Goal: Transaction & Acquisition: Obtain resource

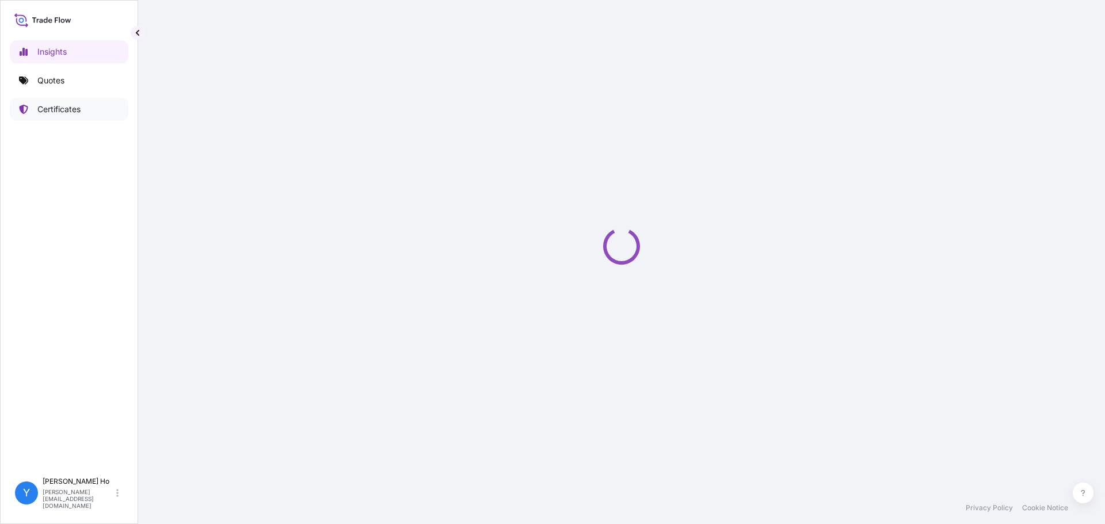
click at [78, 112] on p "Certificates" at bounding box center [58, 110] width 43 height 12
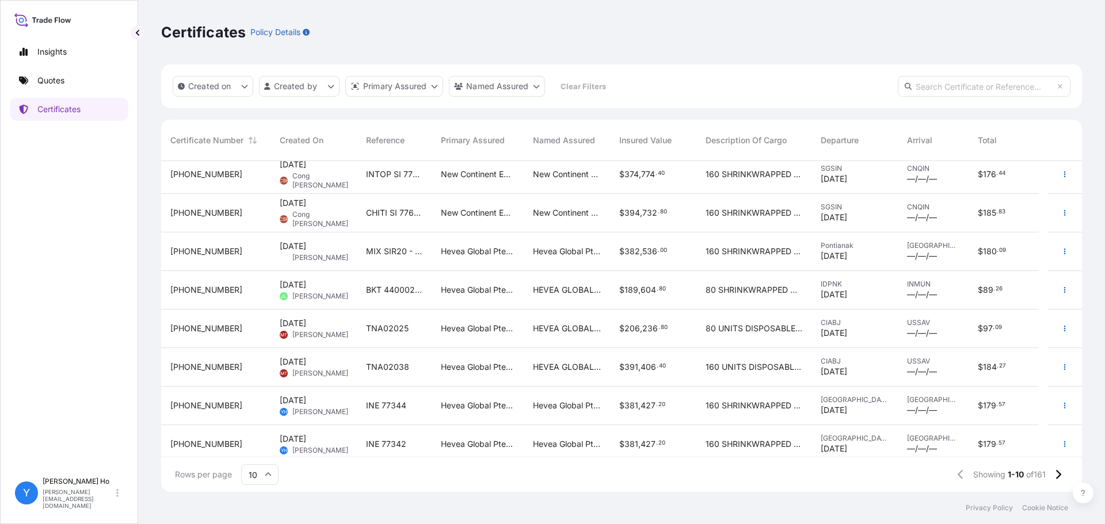
scroll to position [90, 0]
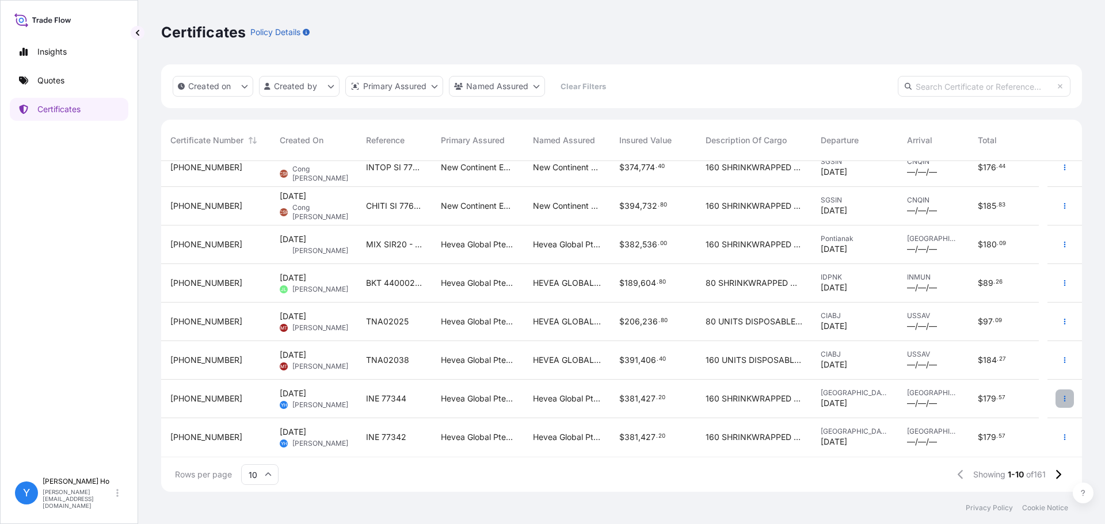
click at [1061, 399] on icon "button" at bounding box center [1064, 398] width 7 height 7
click at [978, 397] on p "Duplicate quote" at bounding box center [991, 401] width 60 height 12
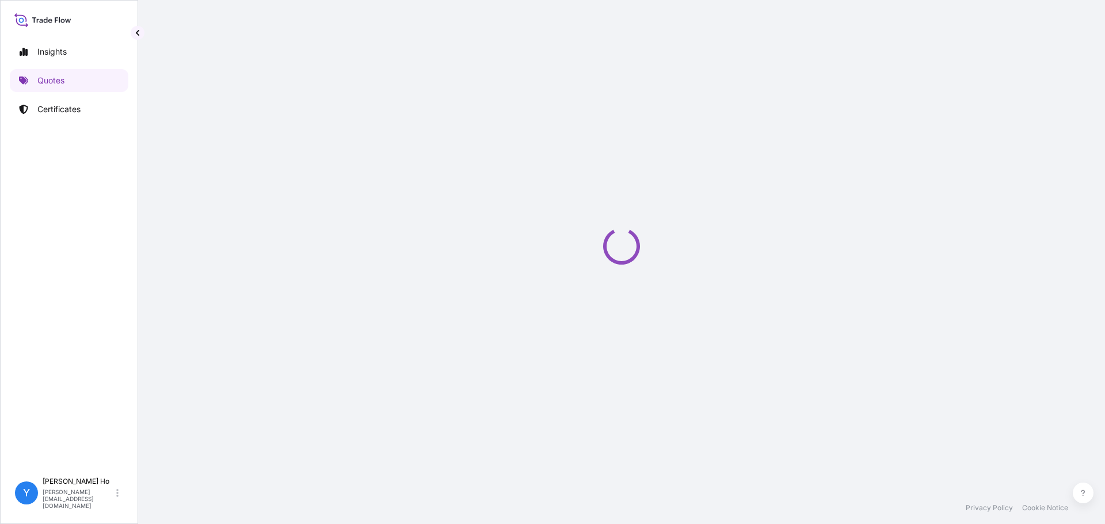
select select "Sea"
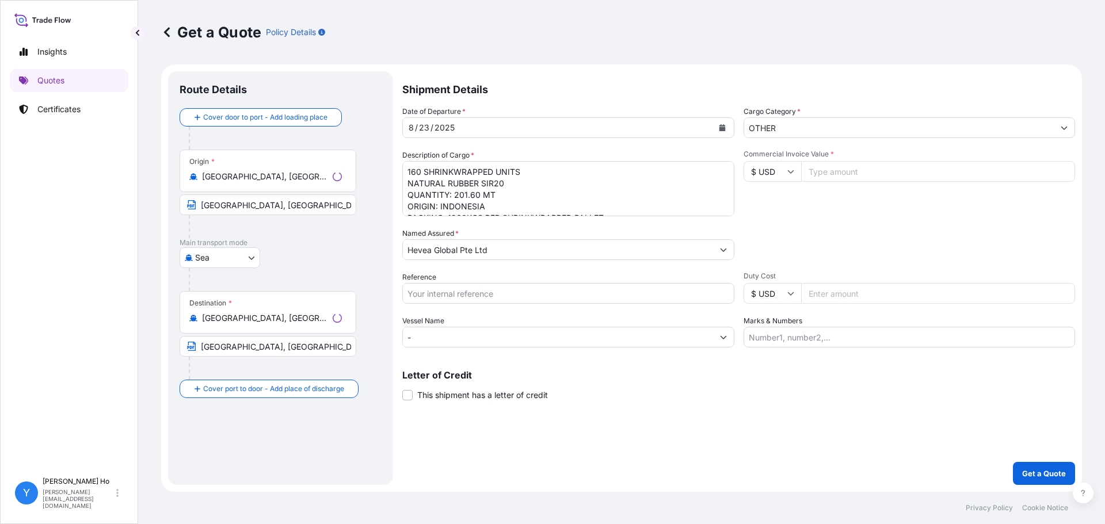
select select "31690"
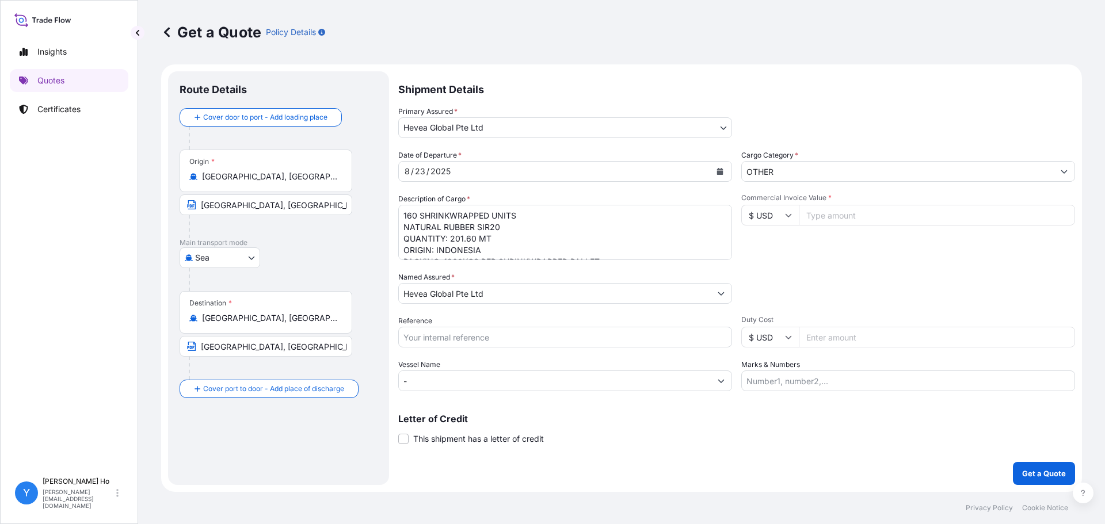
click at [250, 185] on div "Origin * [GEOGRAPHIC_DATA], [GEOGRAPHIC_DATA], [GEOGRAPHIC_DATA], [GEOGRAPHIC_D…" at bounding box center [266, 171] width 173 height 43
click at [250, 182] on input "[GEOGRAPHIC_DATA], [GEOGRAPHIC_DATA], [GEOGRAPHIC_DATA], [GEOGRAPHIC_DATA]" at bounding box center [270, 177] width 136 height 12
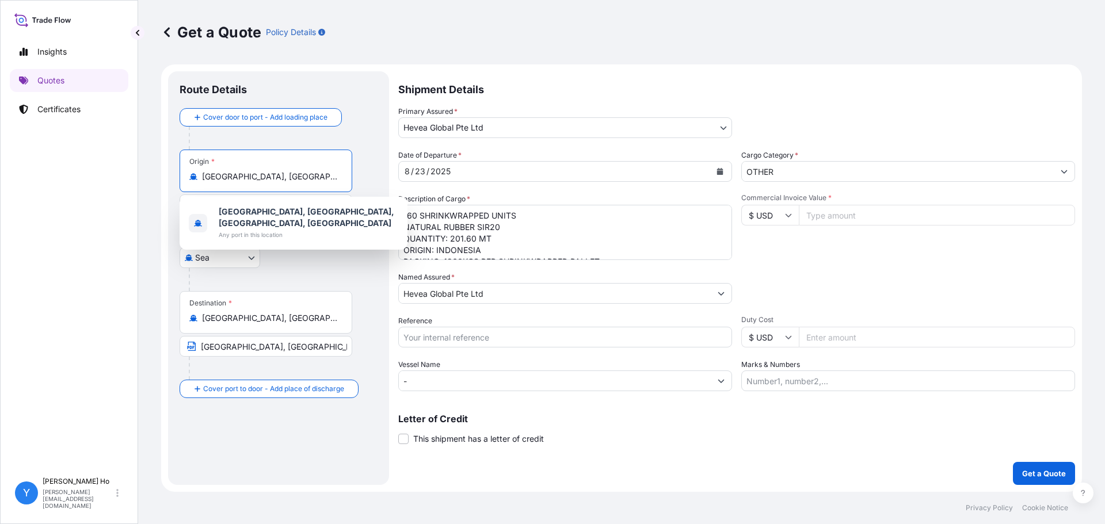
drag, startPoint x: 302, startPoint y: 174, endPoint x: 175, endPoint y: 165, distance: 126.9
click at [175, 165] on div "Route Details Cover door to port - Add loading place Place of loading Road / [G…" at bounding box center [278, 278] width 221 height 414
click at [281, 229] on span "Any port in this location" at bounding box center [309, 235] width 180 height 12
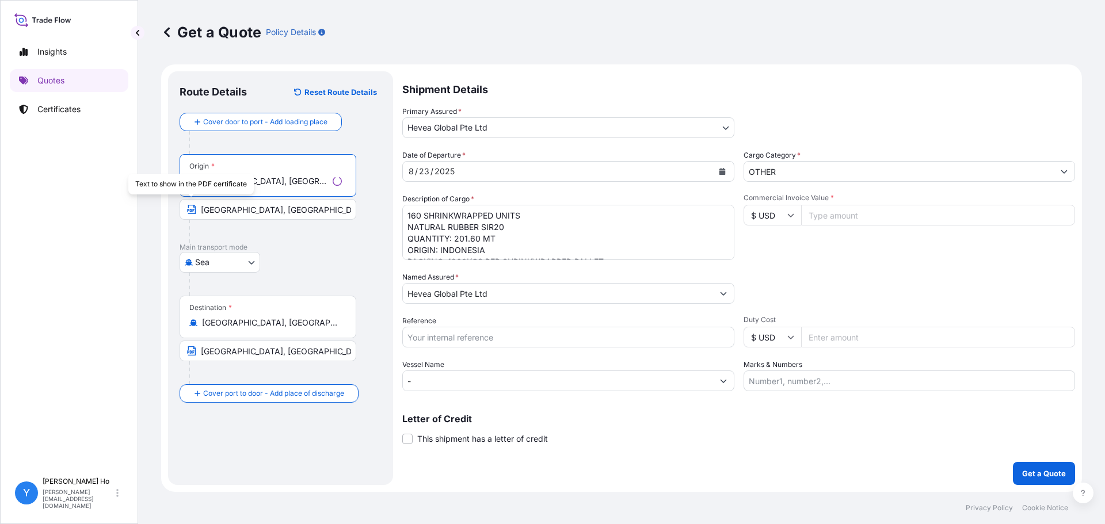
type input "[GEOGRAPHIC_DATA], [GEOGRAPHIC_DATA], [GEOGRAPHIC_DATA], [GEOGRAPHIC_DATA]"
click at [206, 205] on input "[GEOGRAPHIC_DATA], [GEOGRAPHIC_DATA]" at bounding box center [268, 209] width 177 height 21
click at [206, 205] on input "[GEOGRAPHIC_DATA], [GEOGRAPHIC_DATA]" at bounding box center [266, 209] width 173 height 21
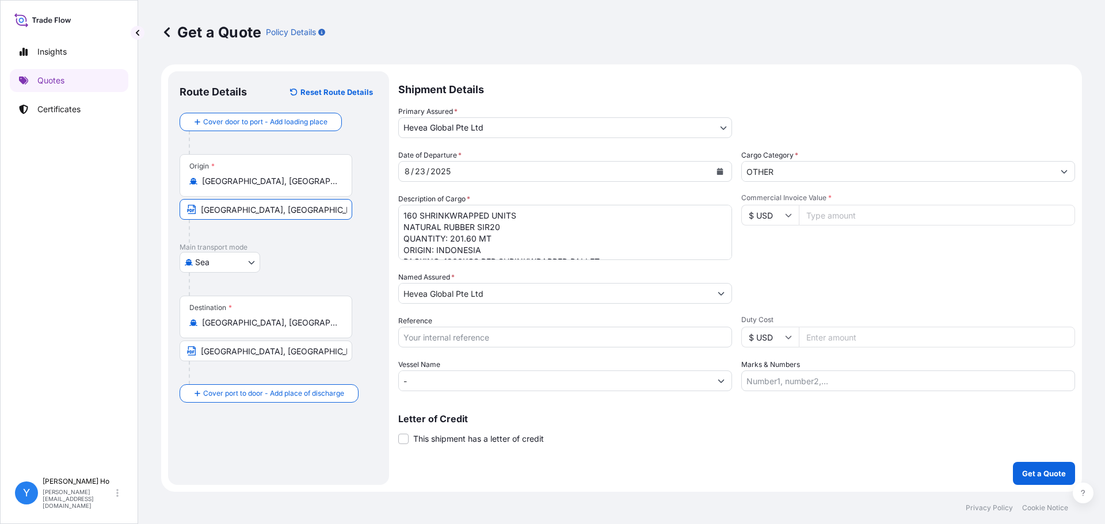
click at [206, 205] on input "[GEOGRAPHIC_DATA], [GEOGRAPHIC_DATA]" at bounding box center [266, 209] width 173 height 21
type input "[GEOGRAPHIC_DATA], [GEOGRAPHIC_DATA]"
drag, startPoint x: 419, startPoint y: 171, endPoint x: 449, endPoint y: 173, distance: 30.6
click at [419, 171] on div "23" at bounding box center [420, 172] width 13 height 14
click at [713, 168] on button "Calendar" at bounding box center [720, 171] width 18 height 18
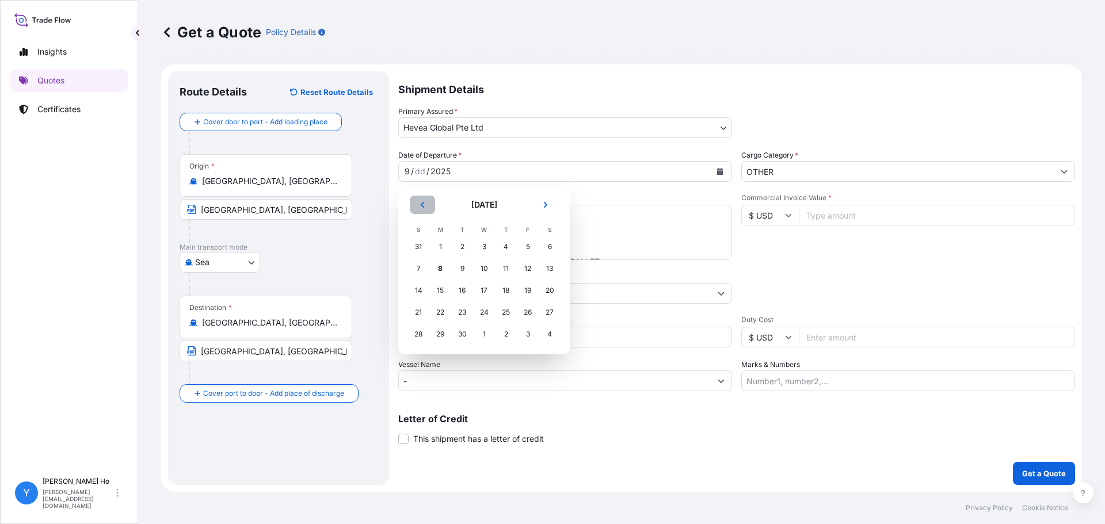
click at [419, 204] on icon "Previous" at bounding box center [422, 204] width 7 height 7
click at [418, 357] on div "31" at bounding box center [418, 356] width 21 height 21
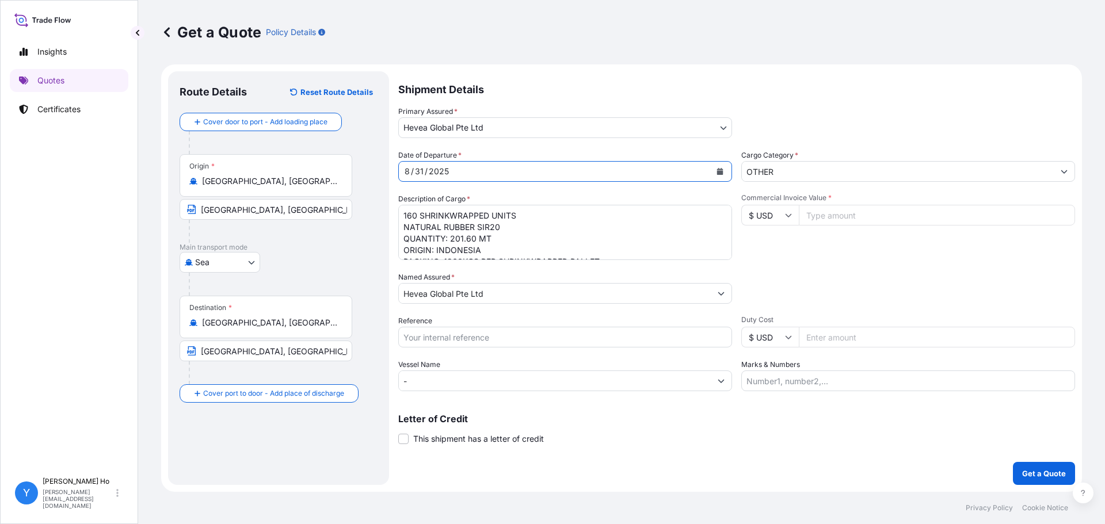
click at [841, 211] on input "Commercial Invoice Value *" at bounding box center [937, 215] width 276 height 21
type input "344232"
click at [518, 224] on textarea "160 SHRINKWRAPPED UNITS NATURAL RUBBER SIR20 QUANTITY: 201.60 MT ORIGIN: INDONE…" at bounding box center [565, 232] width 334 height 55
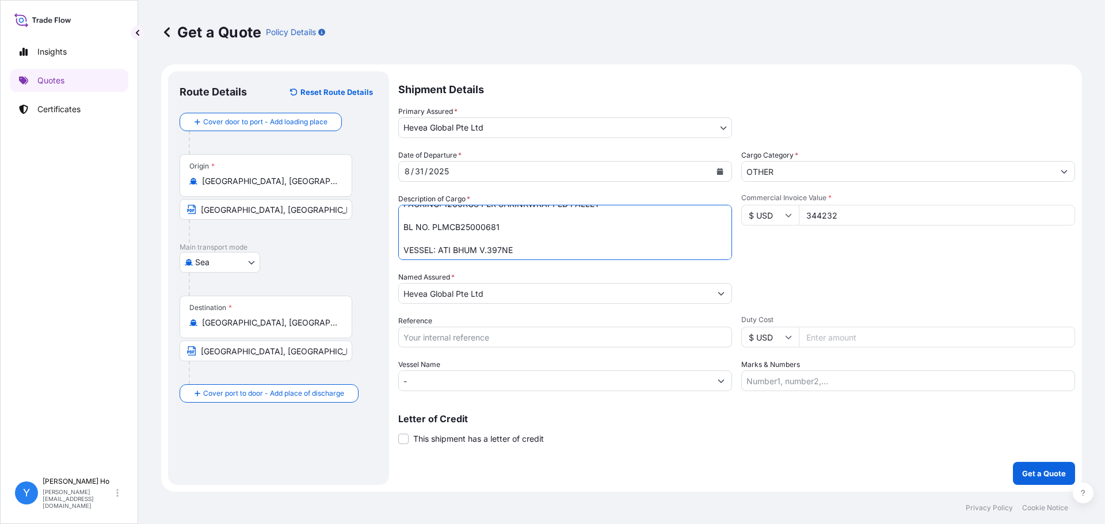
click at [457, 221] on textarea "160 SHRINKWRAPPED UNITS NATURAL RUBBER SIR20 QUANTITY: 201.60 MT ORIGIN: INDONE…" at bounding box center [565, 232] width 334 height 55
click at [473, 226] on textarea "160 SHRINKWRAPPED UNITS NATURAL RUBBER SIR20 QUANTITY: 201.60 MT ORIGIN: INDONE…" at bounding box center [565, 232] width 334 height 55
paste textarea "088FA0014"
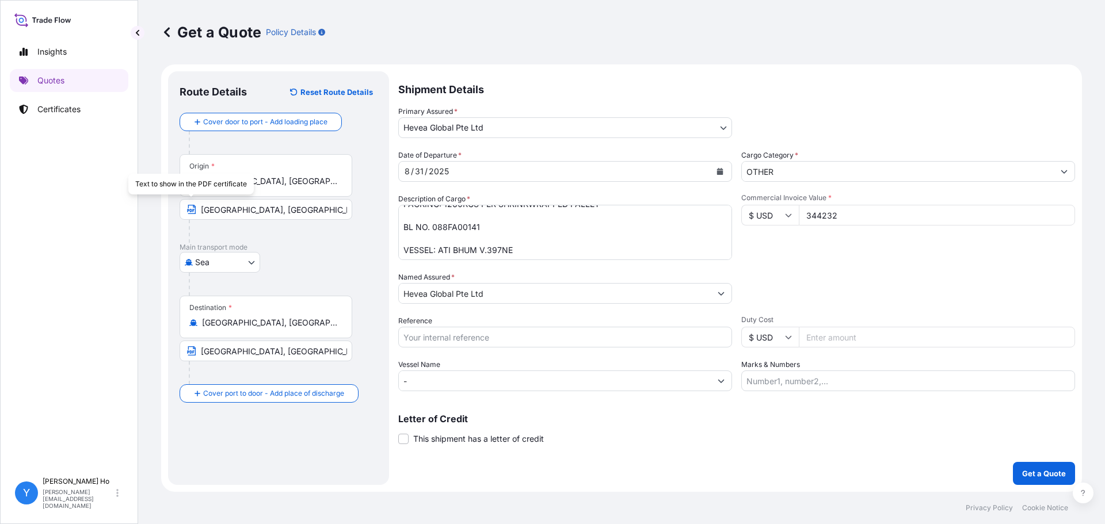
click at [513, 245] on textarea "160 SHRINKWRAPPED UNITS NATURAL RUBBER SIR20 QUANTITY: 201.60 MT ORIGIN: INDONE…" at bounding box center [565, 232] width 334 height 55
drag, startPoint x: 526, startPoint y: 249, endPoint x: 438, endPoint y: 249, distance: 87.5
click at [438, 249] on textarea "160 SHRINKWRAPPED UNITS NATURAL RUBBER SIR20 QUANTITY: 201.60 MT ORIGIN: INDONE…" at bounding box center [565, 232] width 334 height 55
paste textarea "SINDO GARUDA KENCANA V.325 JN"
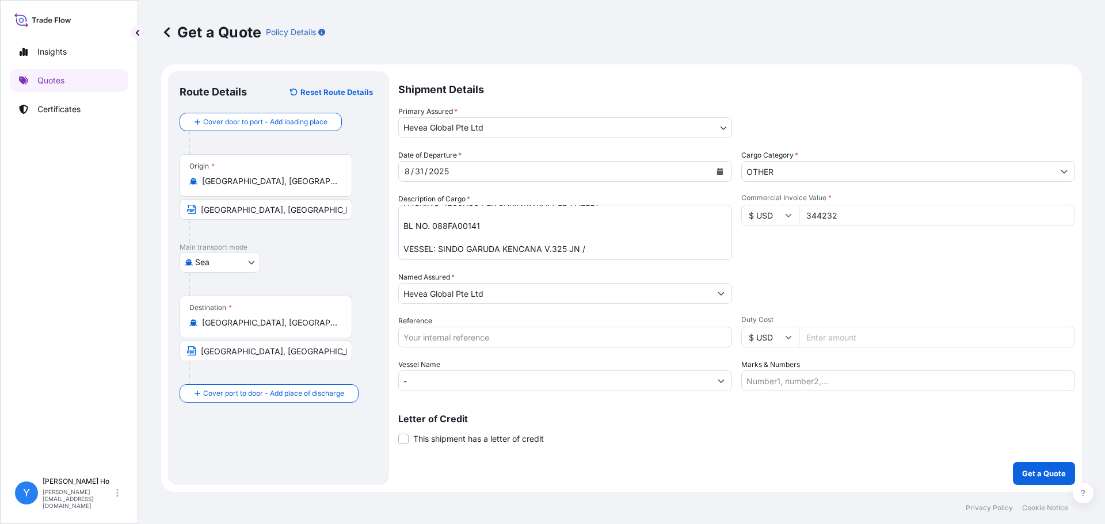
click at [602, 245] on textarea "160 SHRINKWRAPPED UNITS NATURAL RUBBER SIR20 QUANTITY: 201.60 MT ORIGIN: INDONE…" at bounding box center [565, 232] width 334 height 55
paste textarea "USSAMA BHUM V.E007"
click at [507, 236] on textarea "160 SHRINKWRAPPED UNITS NATURAL RUBBER SIR20 QUANTITY: 201.60 MT ORIGIN: INDONE…" at bounding box center [565, 232] width 334 height 55
click at [502, 240] on textarea "160 SHRINKWRAPPED UNITS NATURAL RUBBER SIR20 QUANTITY: 201.60 MT ORIGIN: INDONE…" at bounding box center [565, 232] width 334 height 55
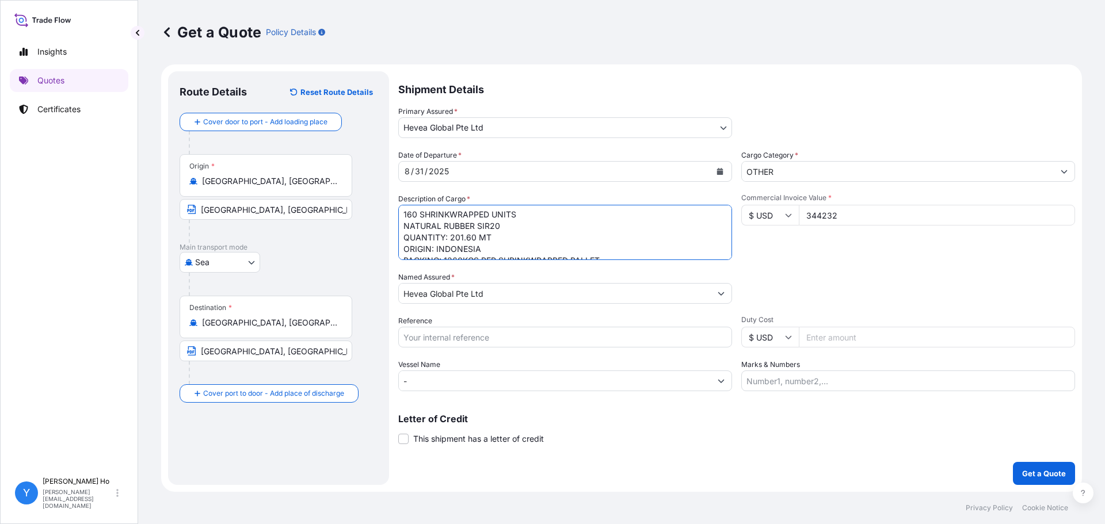
click at [499, 249] on textarea "160 SHRINKWRAPPED UNITS NATURAL RUBBER SIR20 QUANTITY: 201.60 MT ORIGIN: INDONE…" at bounding box center [565, 232] width 334 height 55
click at [502, 224] on textarea "160 SHRINKWRAPPED UNITS NATURAL RUBBER SIR20 QUANTITY: 201.60 MT ORIGIN: INDONE…" at bounding box center [565, 232] width 334 height 55
drag, startPoint x: 612, startPoint y: 233, endPoint x: 444, endPoint y: 234, distance: 168.0
click at [444, 234] on textarea "160 SHRINKWRAPPED UNITS NATURAL RUBBER SIR20 QUANTITY: 201.60 MT ORIGIN: INDONE…" at bounding box center [565, 232] width 334 height 55
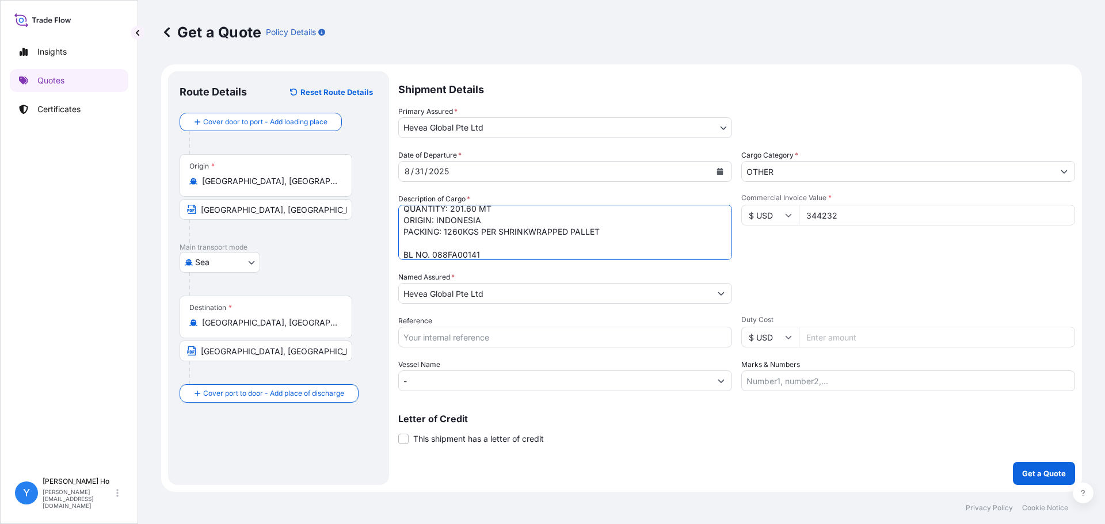
paste textarea ".26MT"
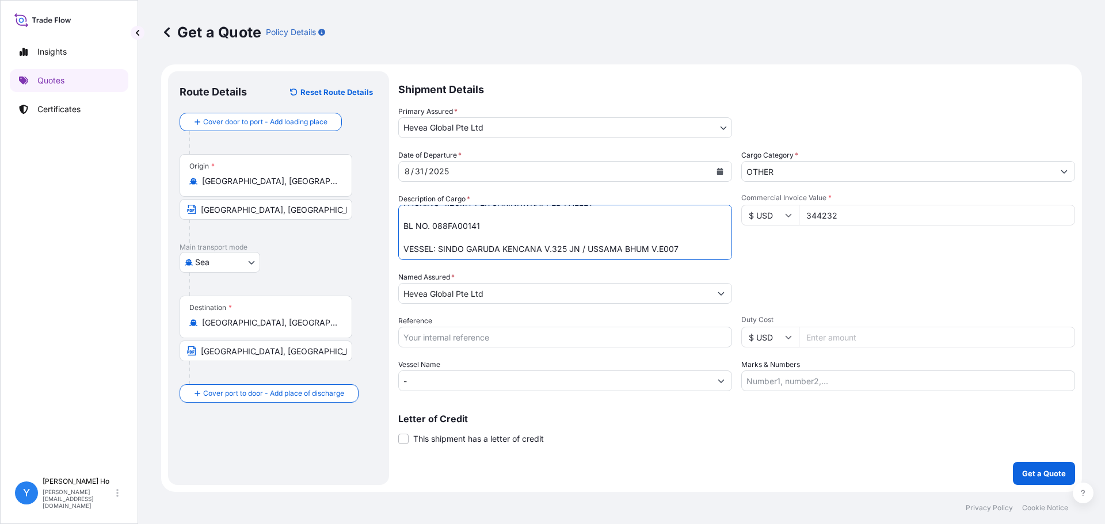
type textarea "160 SHRINKWRAPPED UNITS NATURAL RUBBER SIR20 QUANTITY: 201.60 MT ORIGIN: INDONE…"
drag, startPoint x: 448, startPoint y: 333, endPoint x: 552, endPoint y: 334, distance: 104.7
click at [448, 333] on input "Reference" at bounding box center [565, 337] width 334 height 21
type input "SIR20 77692"
click at [867, 286] on div "Packing Category Type to search a container mode Please select a primary mode o…" at bounding box center [908, 288] width 334 height 32
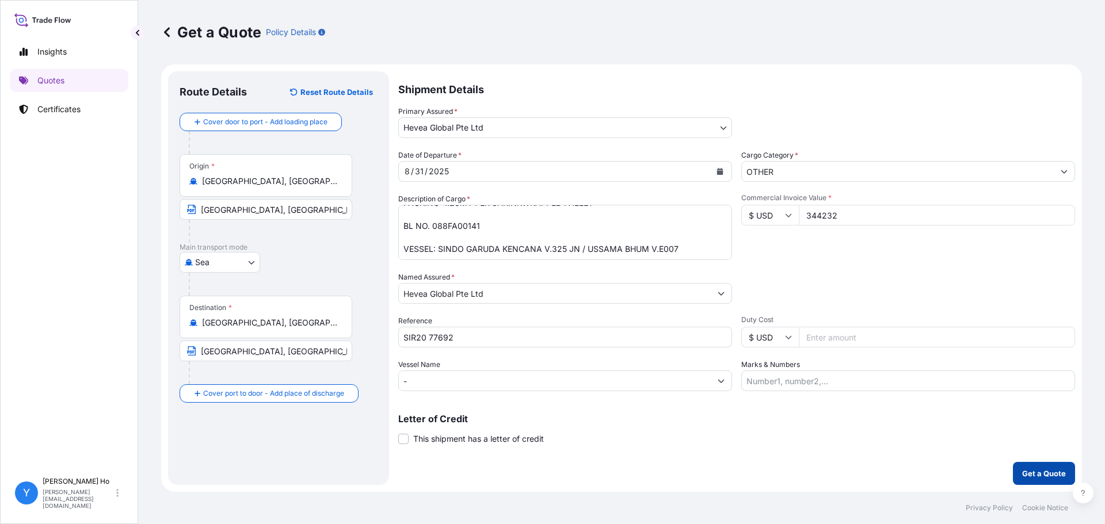
click at [1042, 471] on p "Get a Quote" at bounding box center [1044, 474] width 44 height 12
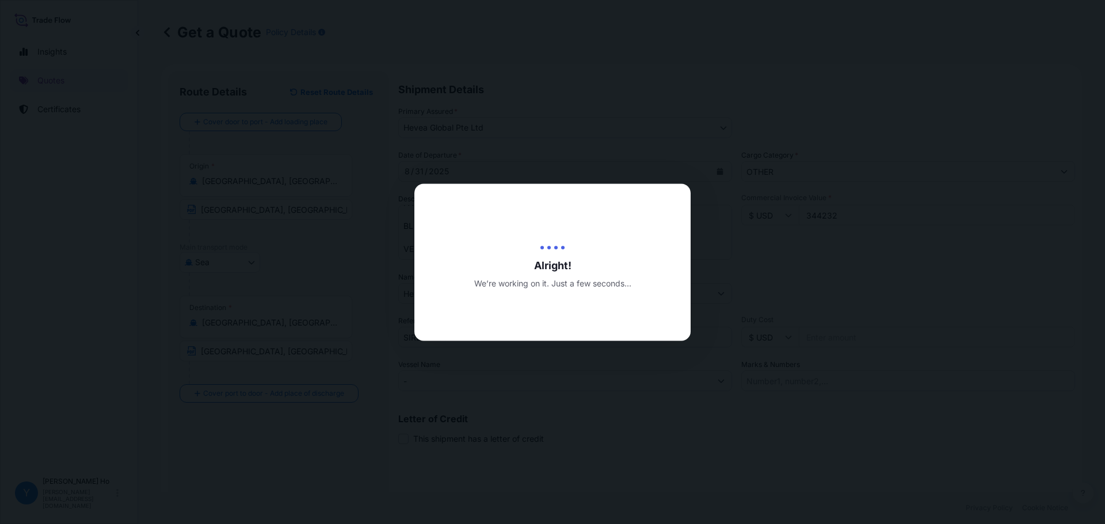
type input "[DATE]"
select select "Sea"
select select "31690"
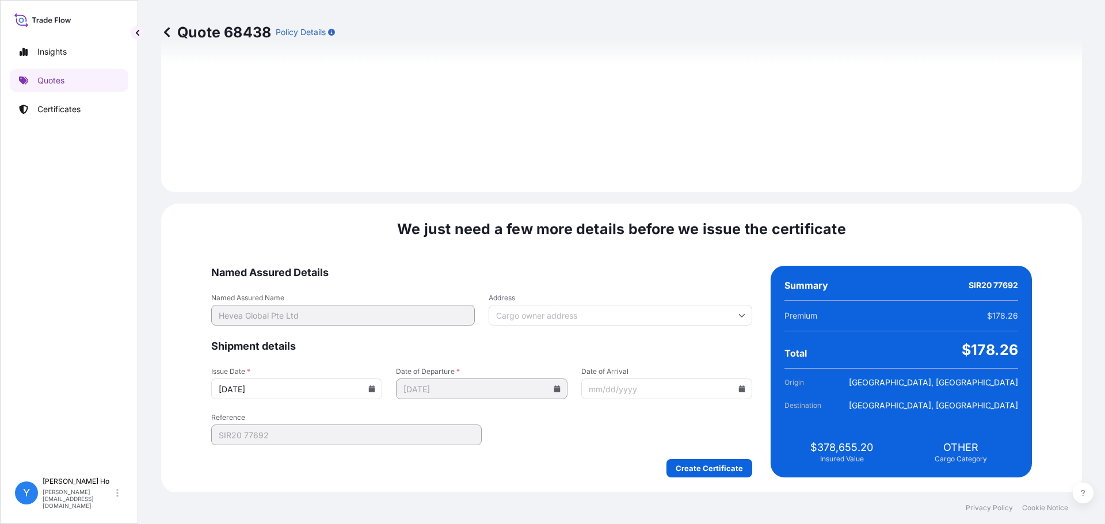
scroll to position [1295, 0]
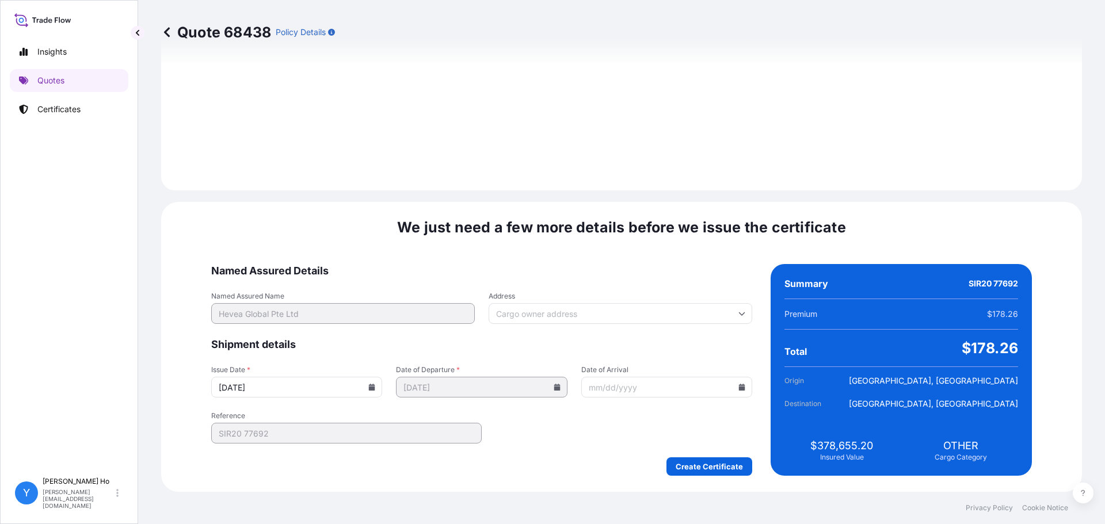
click at [382, 385] on input "[DATE]" at bounding box center [296, 387] width 171 height 21
click at [375, 385] on icon at bounding box center [371, 387] width 7 height 7
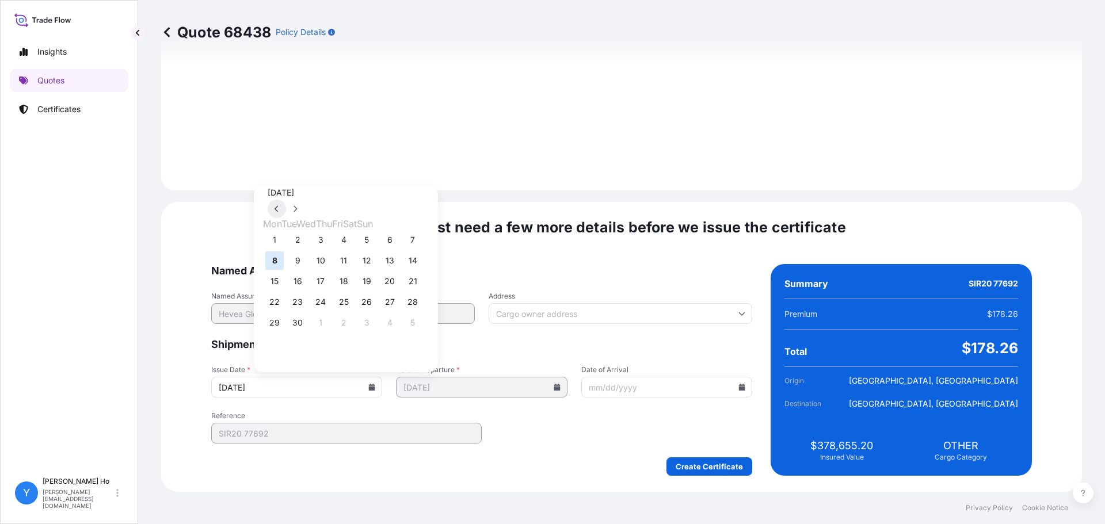
click at [286, 200] on button at bounding box center [277, 209] width 18 height 18
click at [376, 328] on button "29" at bounding box center [366, 323] width 18 height 18
type input "[DATE]"
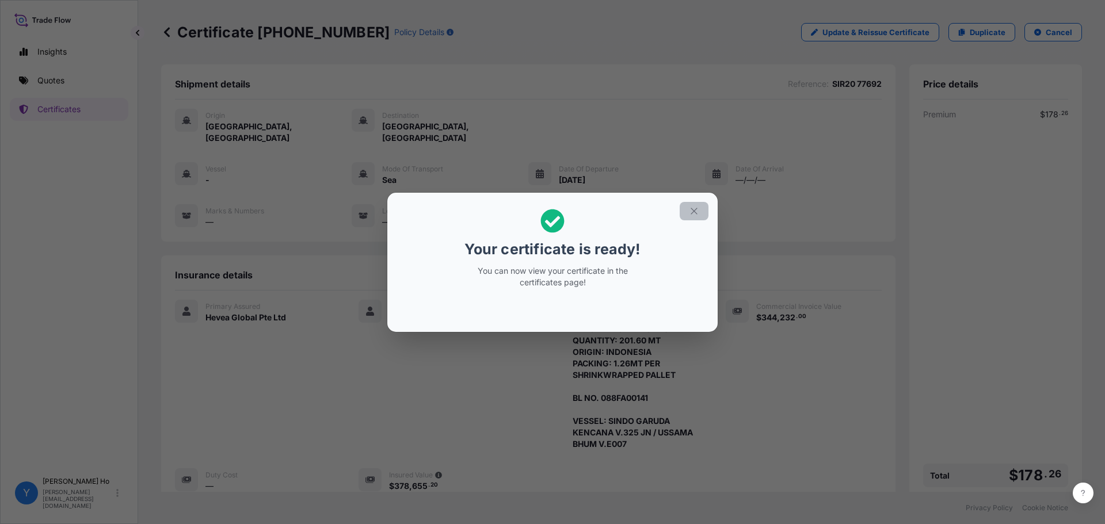
click at [692, 213] on icon "button" at bounding box center [693, 211] width 6 height 6
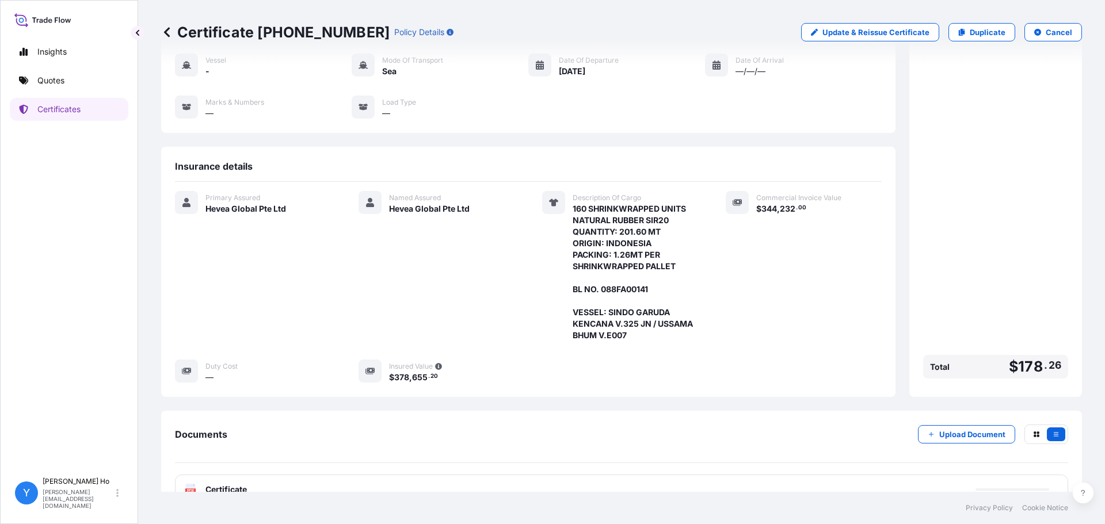
scroll to position [124, 0]
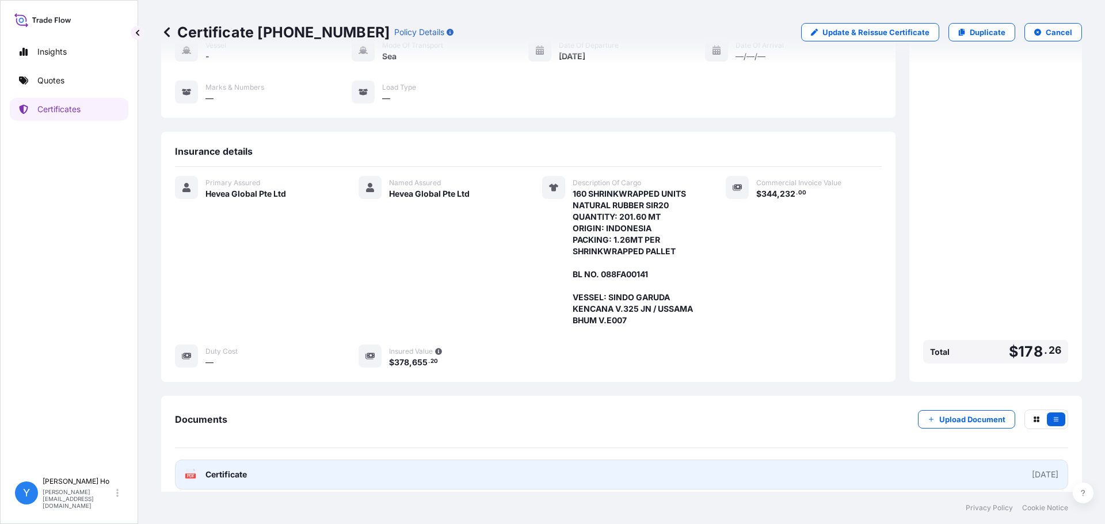
click at [319, 463] on link "PDF Certificate [DATE]" at bounding box center [621, 475] width 893 height 30
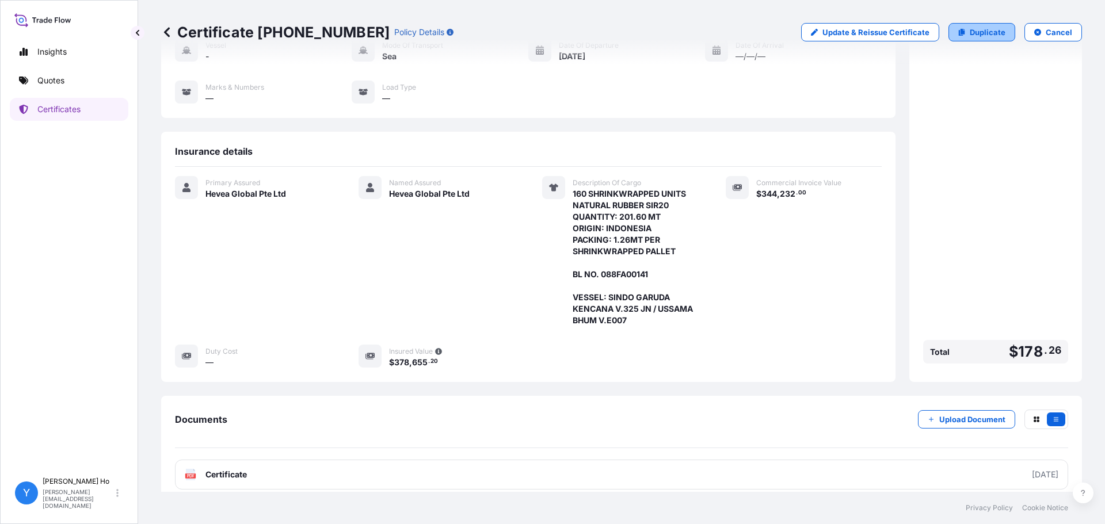
click at [979, 30] on p "Duplicate" at bounding box center [988, 32] width 36 height 12
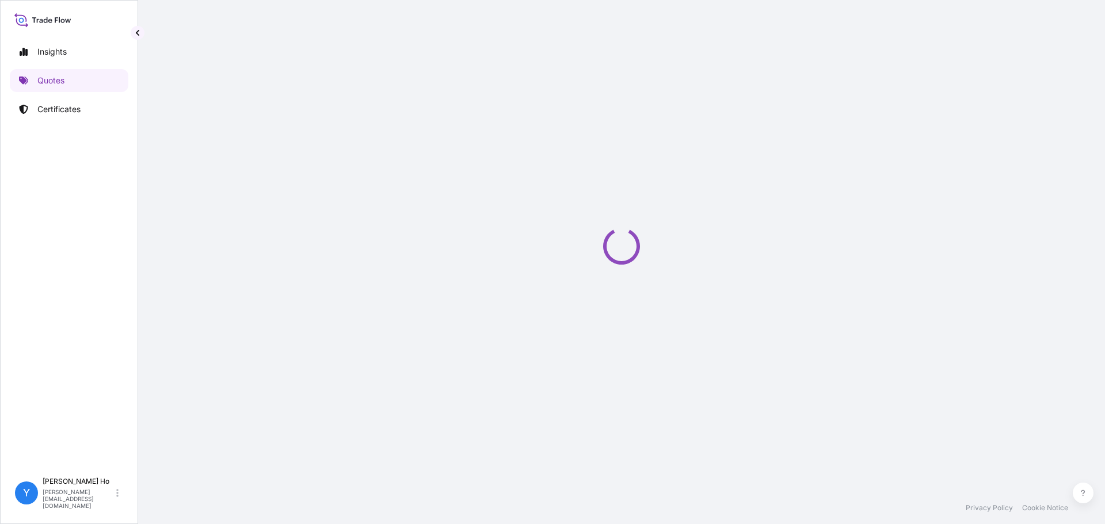
select select "Sea"
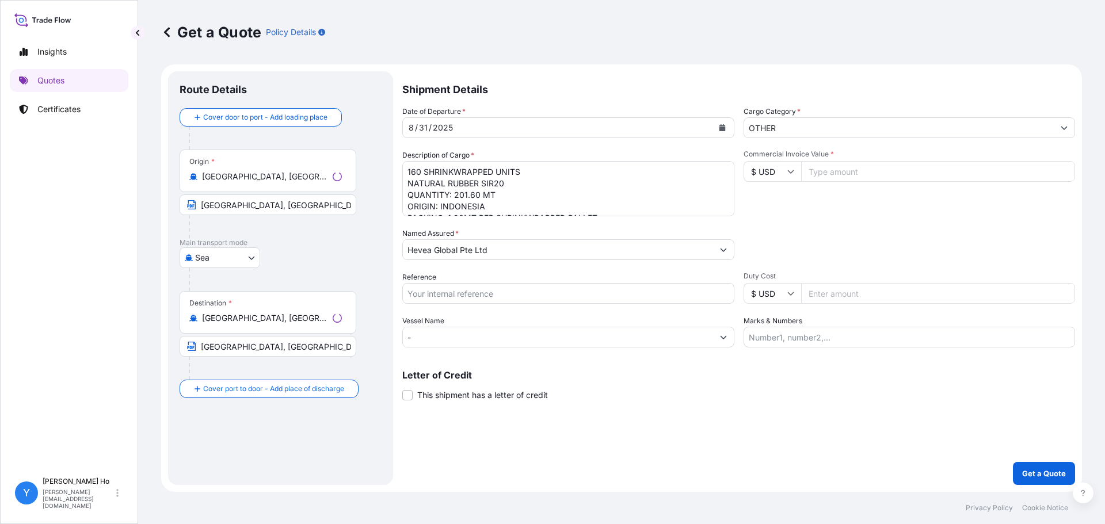
select select "31690"
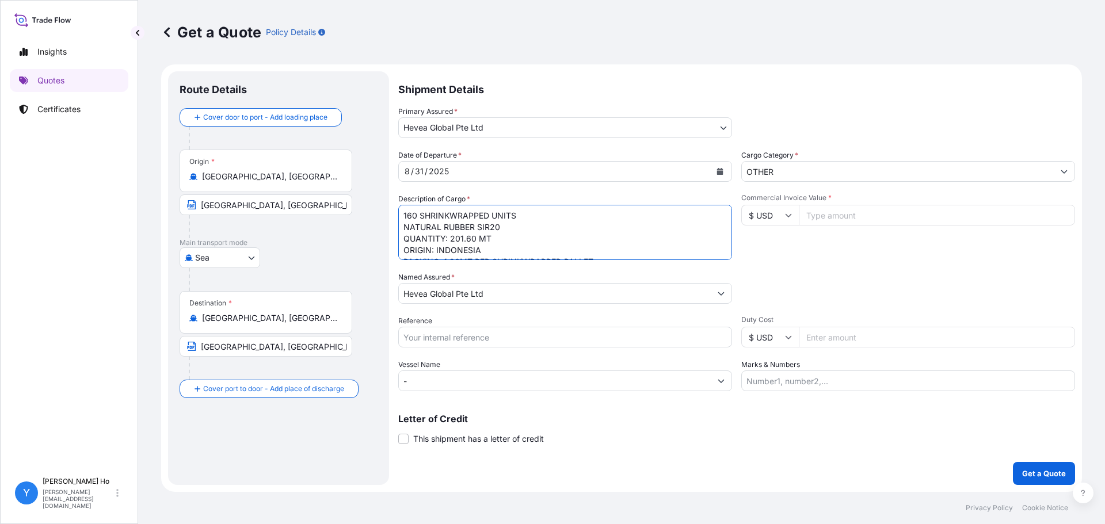
click at [606, 224] on textarea "160 SHRINKWRAPPED UNITS NATURAL RUBBER SIR20 QUANTITY: 201.60 MT ORIGIN: INDONE…" at bounding box center [565, 232] width 334 height 55
click at [543, 246] on textarea "160 SHRINKWRAPPED UNITS NATURAL RUBBER SIR20 QUANTITY: 201.60 MT ORIGIN: INDONE…" at bounding box center [565, 232] width 334 height 55
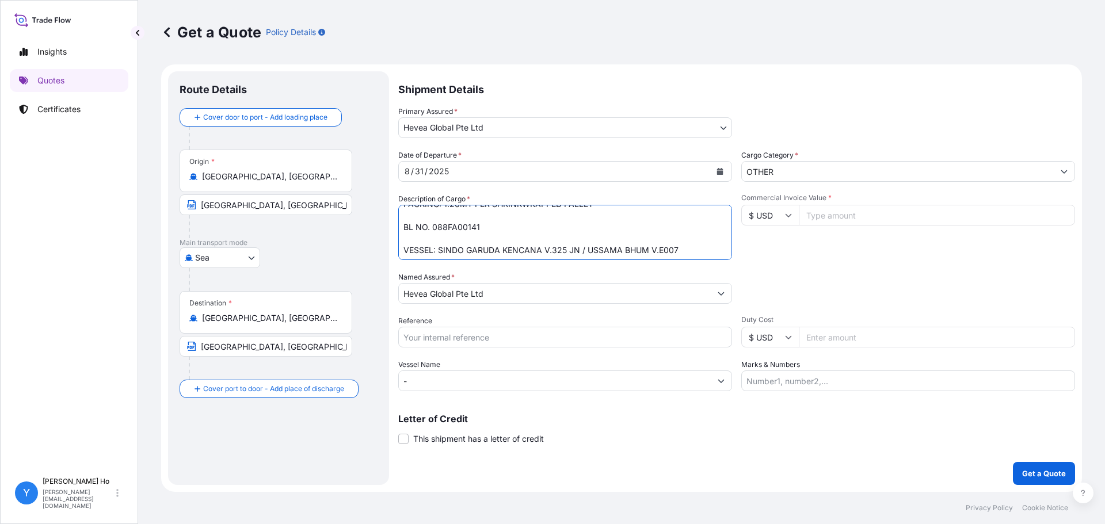
click at [467, 230] on textarea "160 SHRINKWRAPPED UNITS NATURAL RUBBER SIR20 QUANTITY: 201.60 MT ORIGIN: INDONE…" at bounding box center [565, 232] width 334 height 55
paste textarea "OOLU2763898070"
click at [584, 232] on textarea "160 SHRINKWRAPPED UNITS NATURAL RUBBER SIR20 QUANTITY: 201.60 MT ORIGIN: INDONE…" at bounding box center [565, 232] width 334 height 55
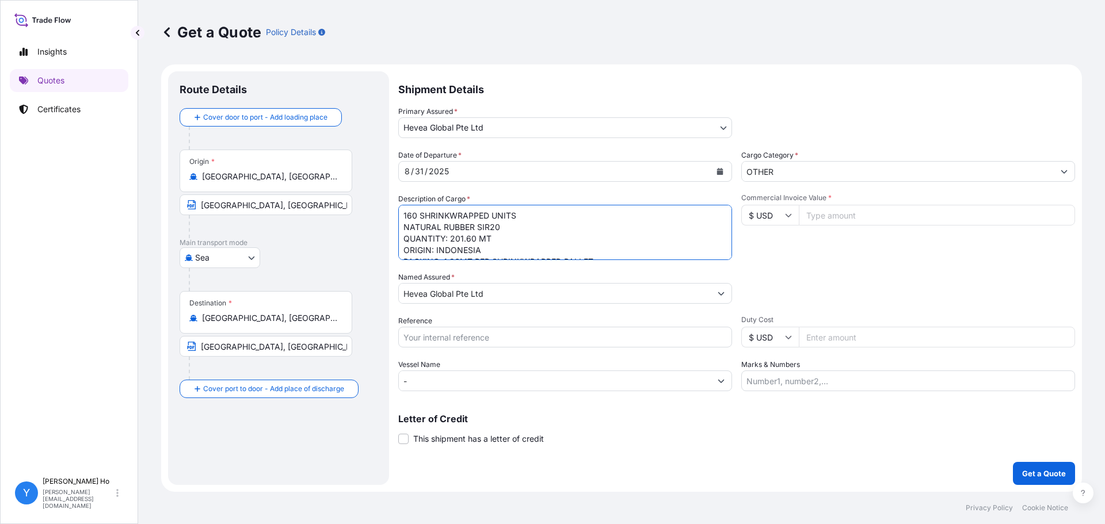
click at [521, 234] on textarea "160 SHRINKWRAPPED UNITS NATURAL RUBBER SIR20 QUANTITY: 201.60 MT ORIGIN: INDONE…" at bounding box center [565, 232] width 334 height 55
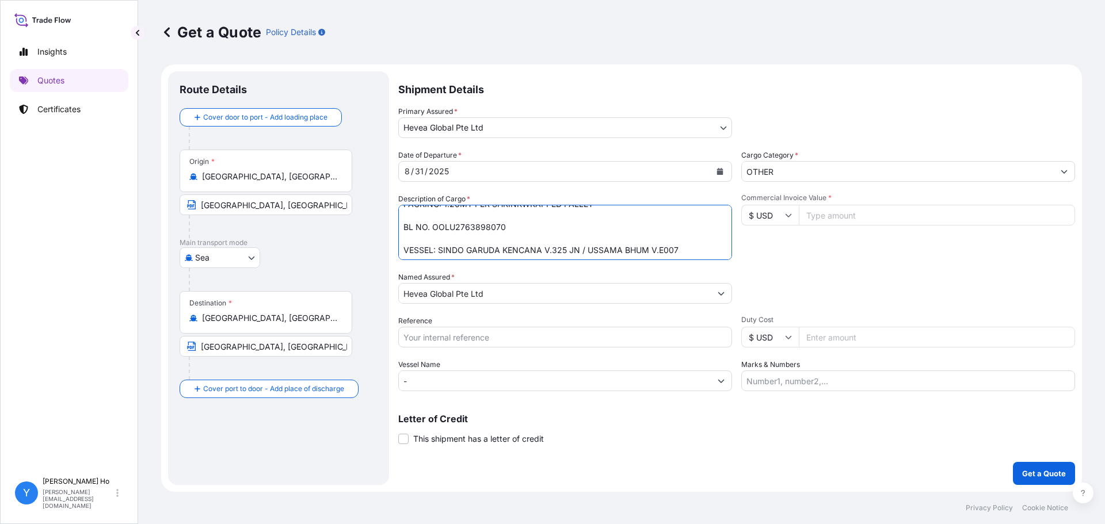
click at [437, 249] on textarea "160 SHRINKWRAPPED UNITS NATURAL RUBBER SIR20 QUANTITY: 201.60 MT ORIGIN: INDONE…" at bounding box center [565, 232] width 334 height 55
click at [592, 251] on textarea "160 SHRINKWRAPPED UNITS NATURAL RUBBER SIR20 QUANTITY: 201.60 MT ORIGIN: INDONE…" at bounding box center [565, 232] width 334 height 55
drag, startPoint x: 585, startPoint y: 252, endPoint x: 698, endPoint y: 251, distance: 113.4
click at [698, 251] on textarea "160 SHRINKWRAPPED UNITS NATURAL RUBBER SIR20 QUANTITY: 201.60 MT ORIGIN: INDONE…" at bounding box center [565, 232] width 334 height 55
paste textarea "CMA CGM [PERSON_NAME] 0MDEEE1MA"
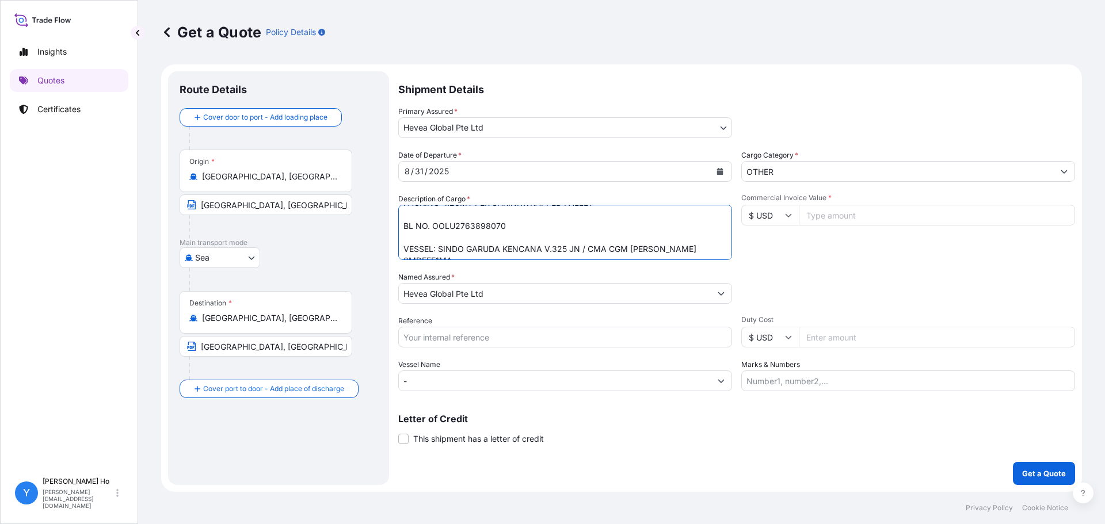
scroll to position [64, 0]
click at [440, 243] on textarea "160 SHRINKWRAPPED UNITS NATURAL RUBBER SIR20 QUANTITY: 201.60 MT ORIGIN: INDONE…" at bounding box center [565, 232] width 334 height 55
drag, startPoint x: 457, startPoint y: 242, endPoint x: 674, endPoint y: 242, distance: 217.5
click at [674, 242] on textarea "160 SHRINKWRAPPED UNITS NATURAL RUBBER SIR20 QUANTITY: 201.60 MT ORIGIN: INDONE…" at bounding box center [565, 232] width 334 height 55
click at [562, 251] on textarea "160 SHRINKWRAPPED UNITS NATURAL RUBBER SIR20 QUANTITY: 201.60 MT ORIGIN: INDONE…" at bounding box center [565, 232] width 334 height 55
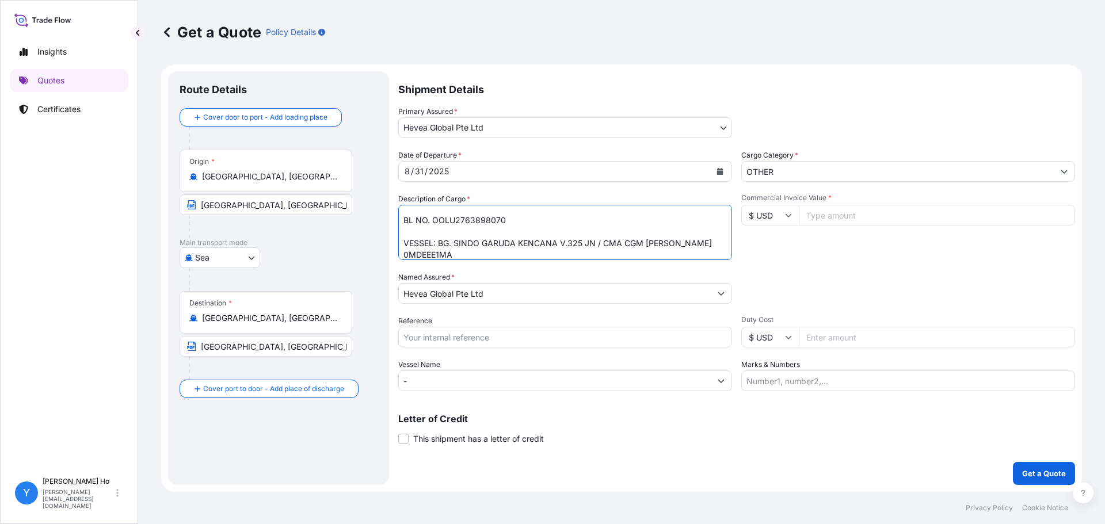
scroll to position [70, 0]
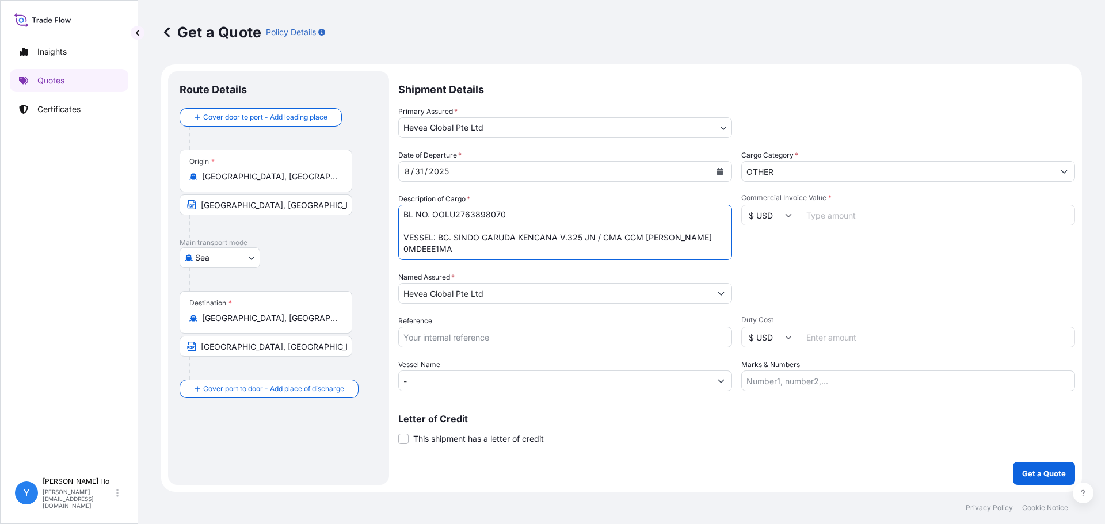
type textarea "160 SHRINKWRAPPED UNITS NATURAL RUBBER SIR20 QUANTITY: 201.60 MT ORIGIN: INDONE…"
click at [857, 224] on input "Commercial Invoice Value *" at bounding box center [937, 215] width 276 height 21
type input "344232"
click at [811, 264] on div "Date of Departure * [DATE] Cargo Category * OTHER Description of Cargo * 160 SH…" at bounding box center [736, 271] width 677 height 242
click at [433, 334] on input "Reference" at bounding box center [565, 337] width 334 height 21
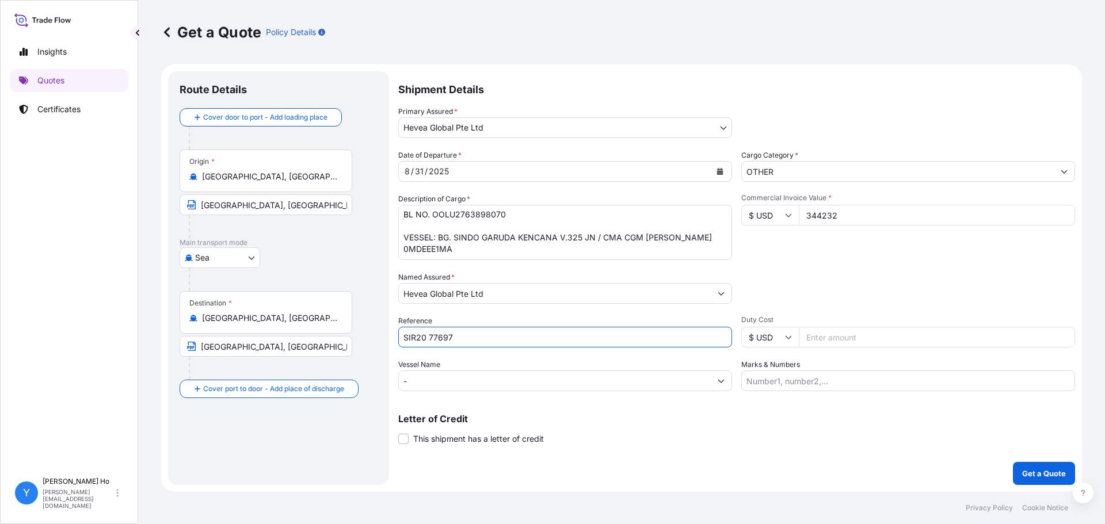
type input "SIR20 77697"
click at [905, 240] on div "Commercial Invoice Value * $ USD 344232" at bounding box center [908, 226] width 334 height 67
click at [1043, 471] on p "Get a Quote" at bounding box center [1044, 474] width 44 height 12
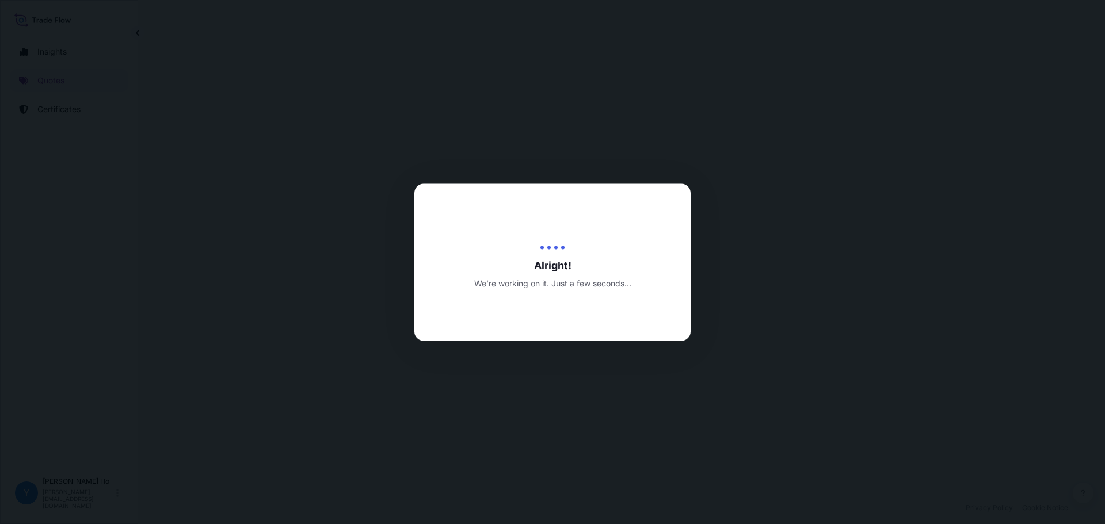
select select "Sea"
select select "31690"
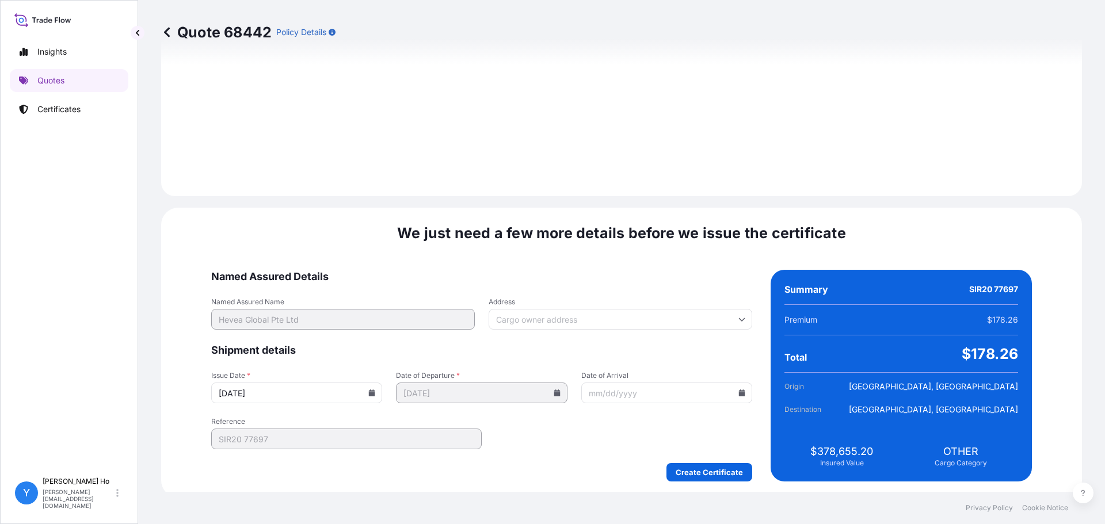
scroll to position [1295, 0]
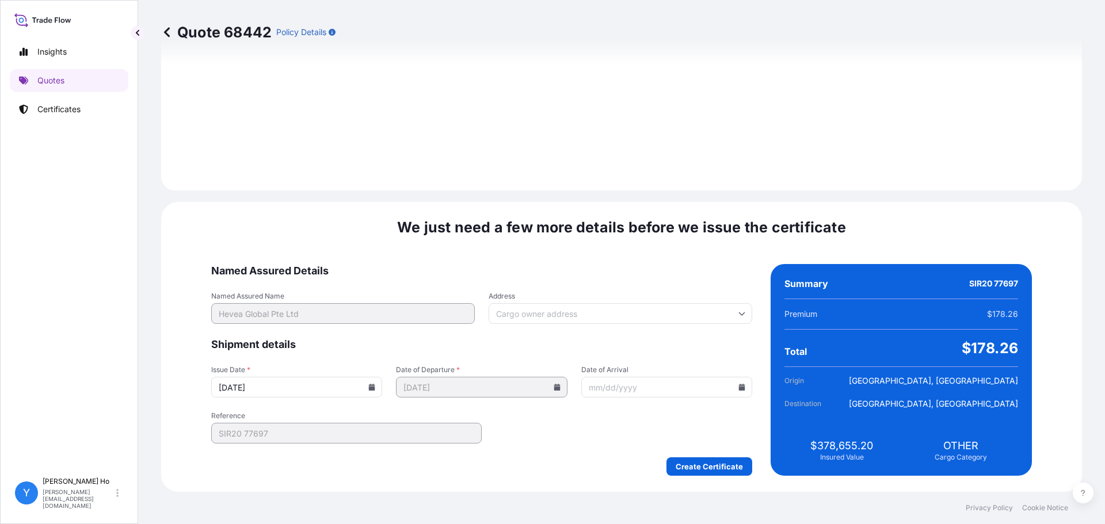
click at [375, 389] on icon at bounding box center [372, 387] width 6 height 7
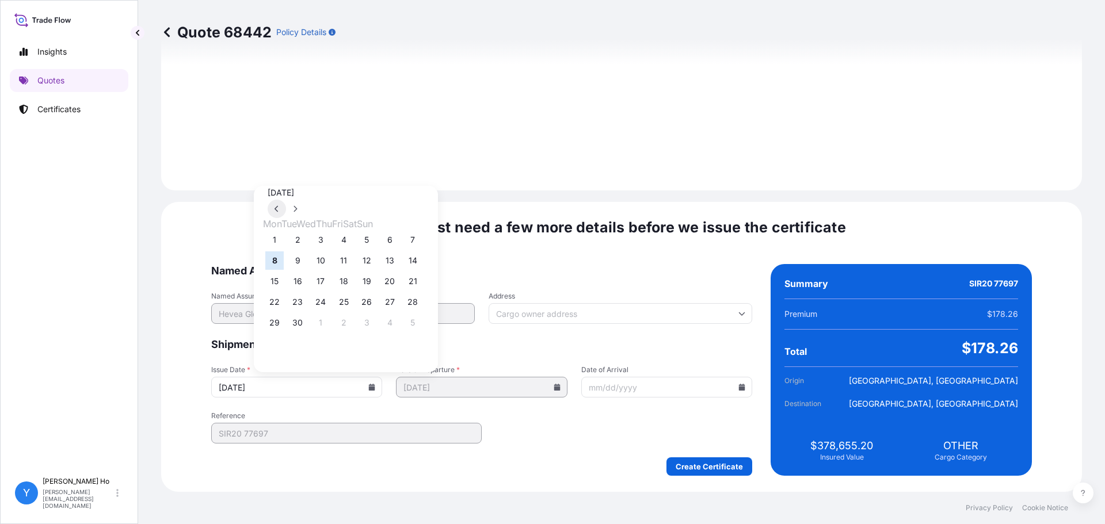
click at [286, 200] on button at bounding box center [277, 209] width 18 height 18
click at [376, 332] on button "29" at bounding box center [366, 323] width 18 height 18
type input "[DATE]"
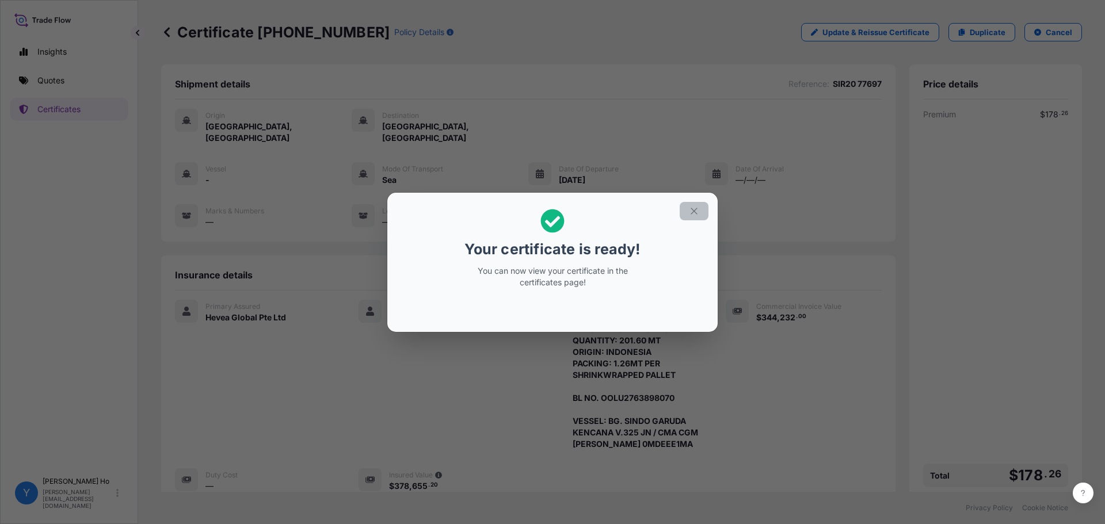
click at [697, 212] on icon "button" at bounding box center [694, 211] width 10 height 10
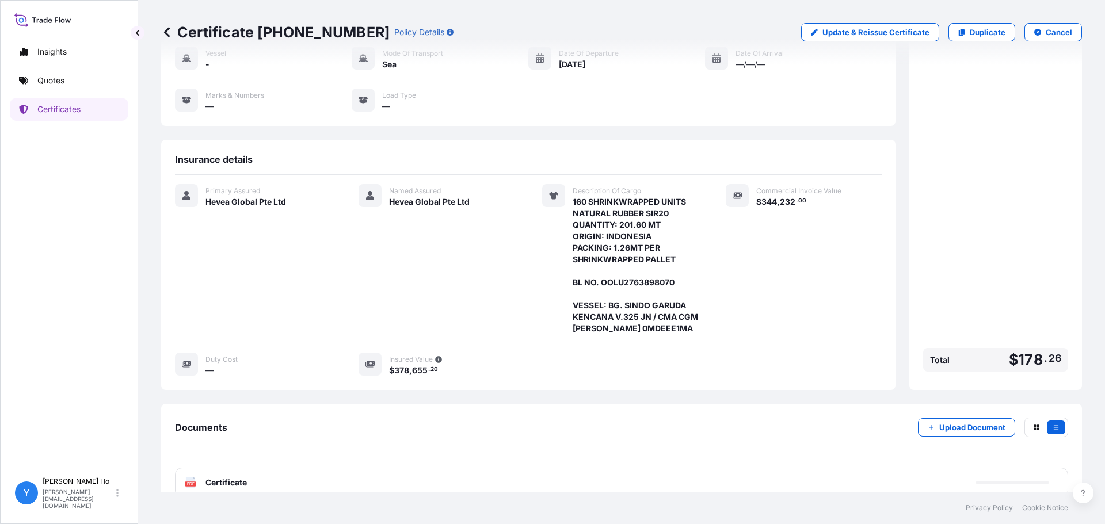
scroll to position [135, 0]
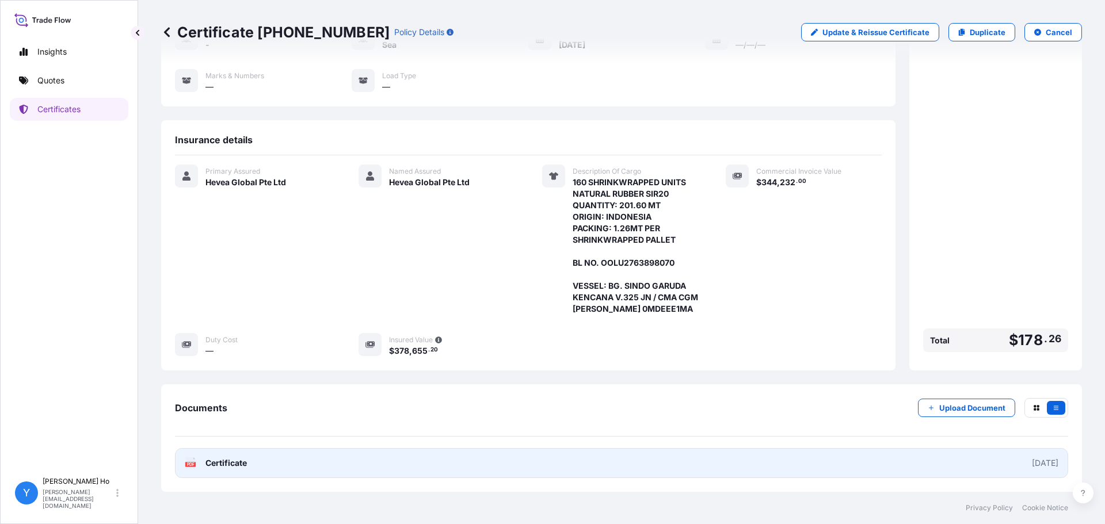
click at [308, 461] on link "PDF Certificate [DATE]" at bounding box center [621, 463] width 893 height 30
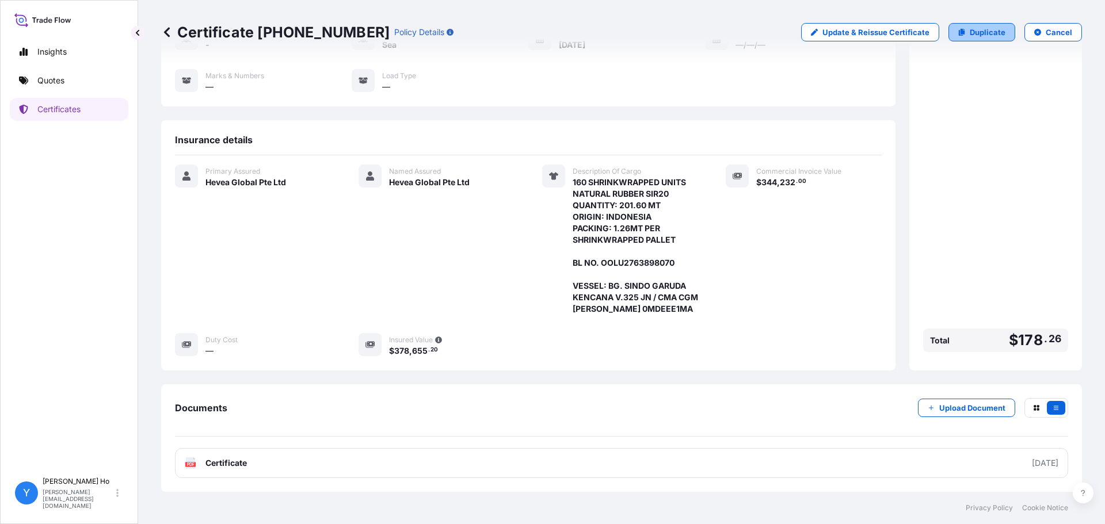
click at [970, 31] on p "Duplicate" at bounding box center [988, 32] width 36 height 12
select select "Sea"
select select "31690"
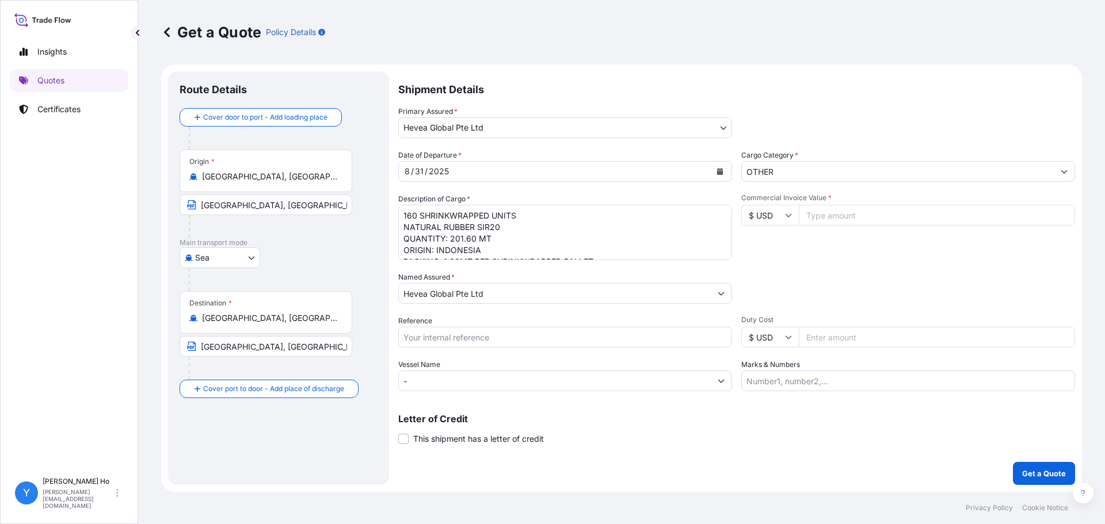
click at [539, 235] on textarea "160 SHRINKWRAPPED UNITS NATURAL RUBBER SIR20 QUANTITY: 201.60 MT ORIGIN: INDONE…" at bounding box center [565, 232] width 334 height 55
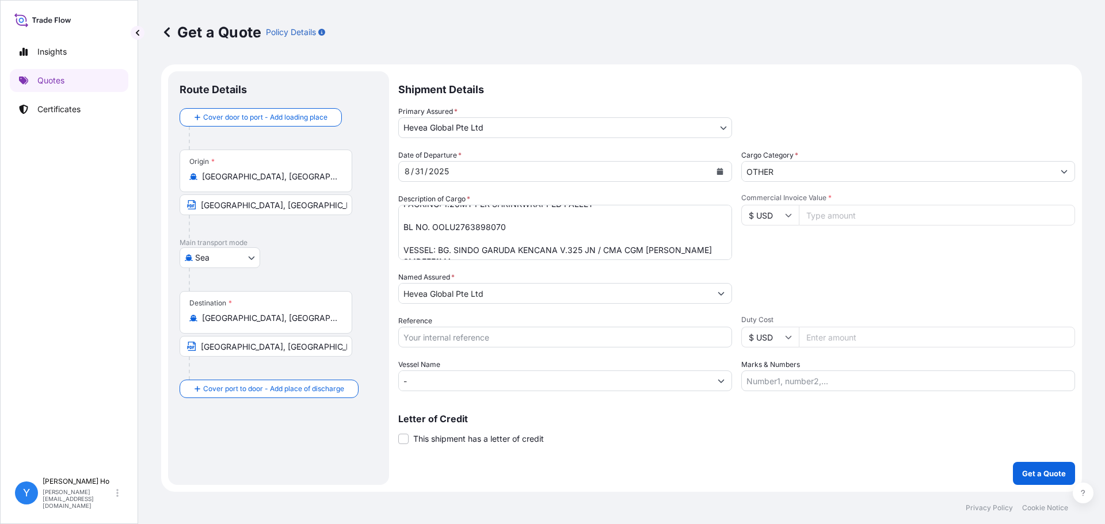
drag, startPoint x: 560, startPoint y: 237, endPoint x: 510, endPoint y: 236, distance: 49.5
click at [560, 237] on textarea "160 SHRINKWRAPPED UNITS NATURAL RUBBER SIR20 QUANTITY: 201.60 MT ORIGIN: INDONE…" at bounding box center [565, 232] width 334 height 55
click at [467, 228] on textarea "160 SHRINKWRAPPED UNITS NATURAL RUBBER SIR20 QUANTITY: 201.60 MT ORIGIN: INDONE…" at bounding box center [565, 232] width 334 height 55
paste textarea "447469"
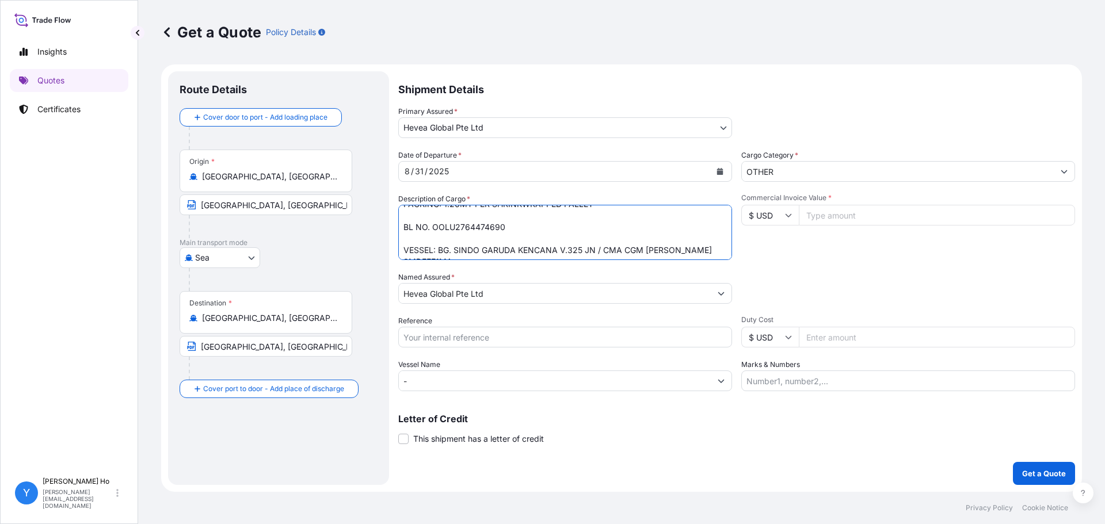
click at [592, 241] on textarea "160 SHRINKWRAPPED UNITS NATURAL RUBBER SIR20 QUANTITY: 201.60 MT ORIGIN: INDONE…" at bounding box center [565, 232] width 334 height 55
click at [585, 253] on textarea "160 SHRINKWRAPPED UNITS NATURAL RUBBER SIR20 QUANTITY: 201.60 MT ORIGIN: INDONE…" at bounding box center [565, 232] width 334 height 55
drag, startPoint x: 578, startPoint y: 249, endPoint x: 692, endPoint y: 245, distance: 114.6
click at [578, 249] on textarea "160 SHRINKWRAPPED UNITS NATURAL RUBBER SIR20 QUANTITY: 201.60 MT ORIGIN: INDONE…" at bounding box center [565, 232] width 334 height 55
click at [674, 253] on textarea "160 SHRINKWRAPPED UNITS NATURAL RUBBER SIR20 QUANTITY: 201.60 MT ORIGIN: INDONE…" at bounding box center [565, 232] width 334 height 55
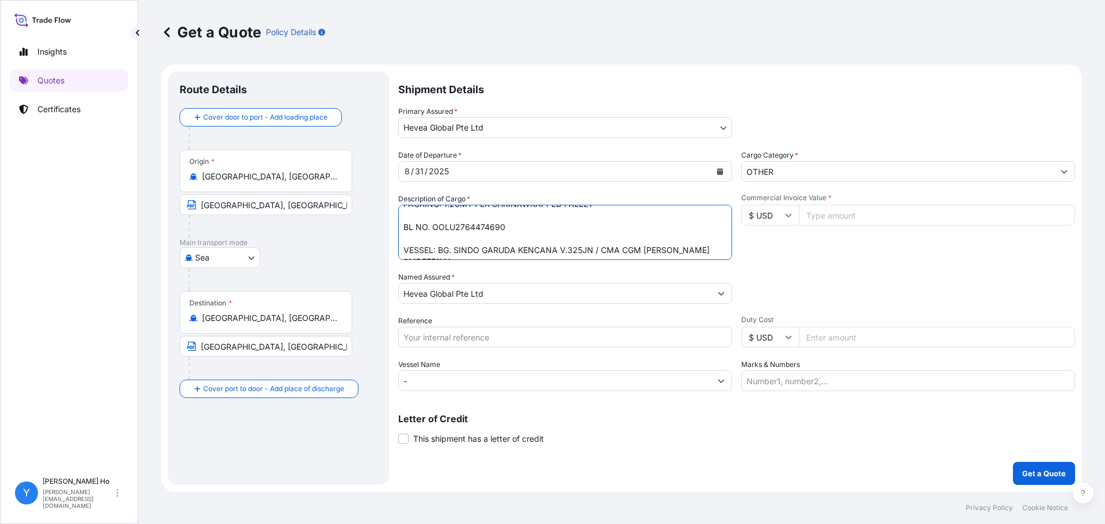
scroll to position [64, 0]
type textarea "160 SHRINKWRAPPED UNITS NATURAL RUBBER SIR20 QUANTITY: 201.60 MT ORIGIN: INDONE…"
click at [454, 333] on input "Reference" at bounding box center [565, 337] width 334 height 21
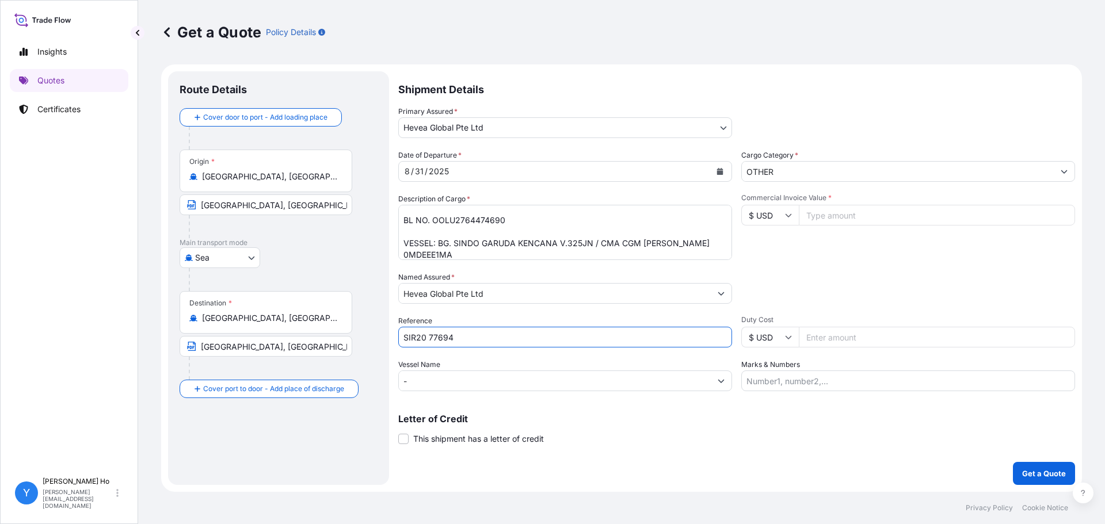
type input "SIR20 77694"
click at [852, 212] on input "Commercial Invoice Value *" at bounding box center [937, 215] width 276 height 21
type input "344232"
click at [778, 273] on div "Packing Category Type to search a container mode Please select a primary mode o…" at bounding box center [908, 288] width 334 height 32
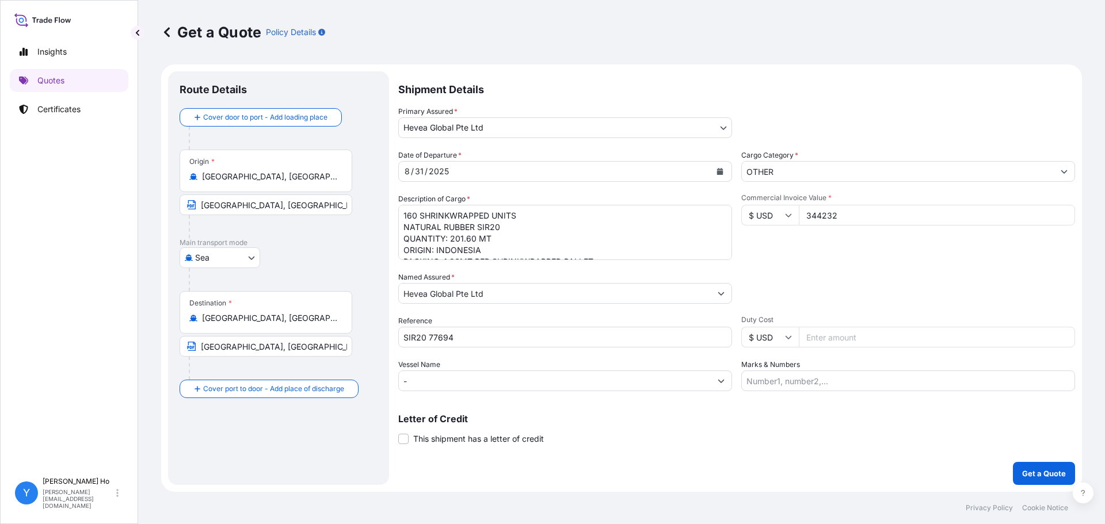
click at [319, 248] on div "[GEOGRAPHIC_DATA]" at bounding box center [279, 257] width 198 height 21
click at [751, 418] on p "Letter of Credit" at bounding box center [736, 418] width 677 height 9
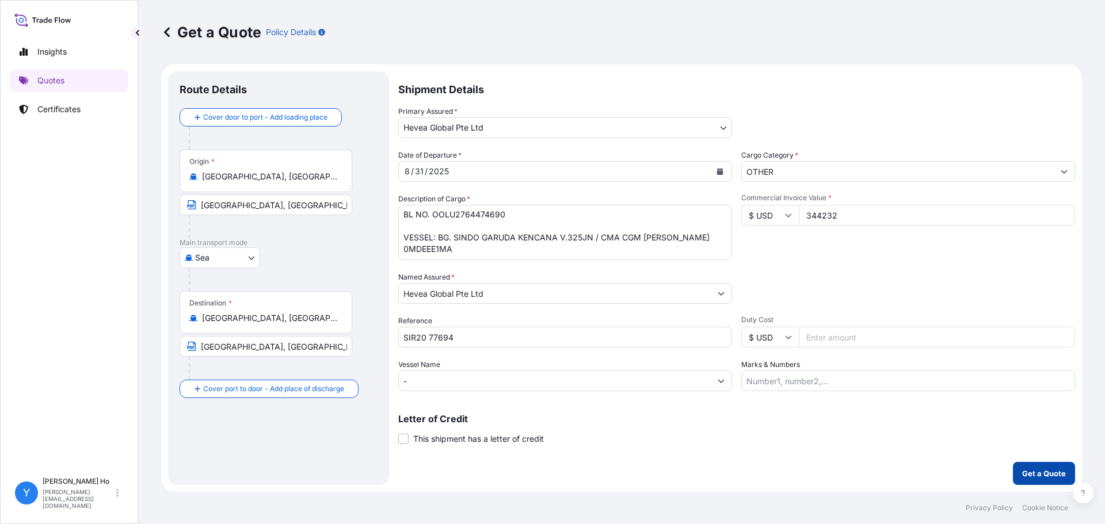
click at [1048, 472] on p "Get a Quote" at bounding box center [1044, 474] width 44 height 12
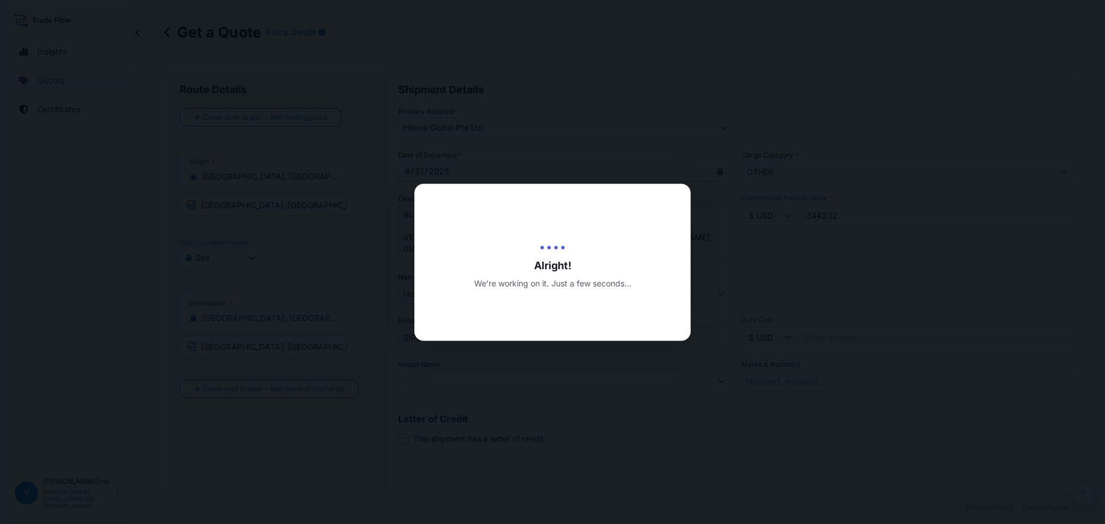
type input "[DATE]"
select select "Sea"
select select "31690"
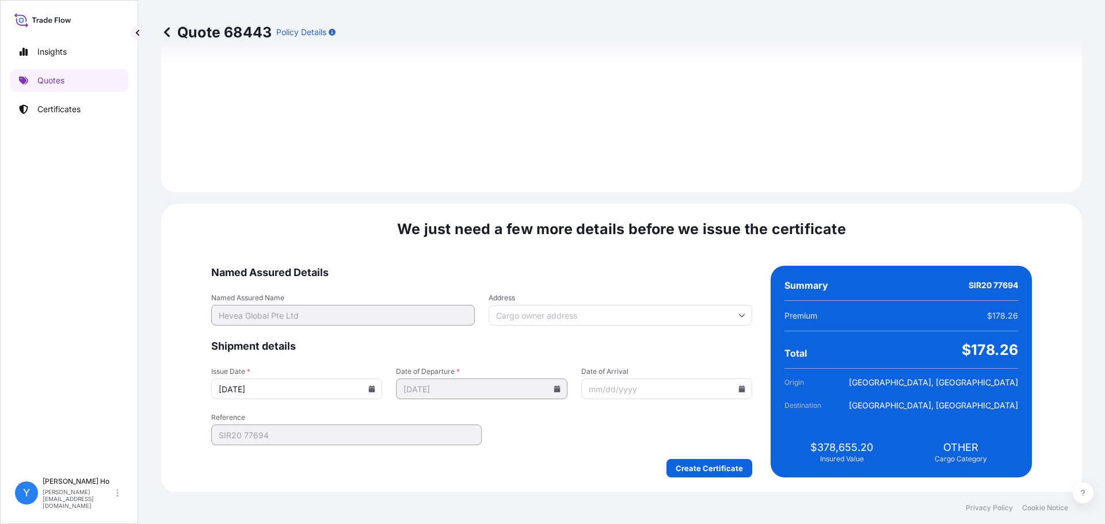
scroll to position [1295, 0]
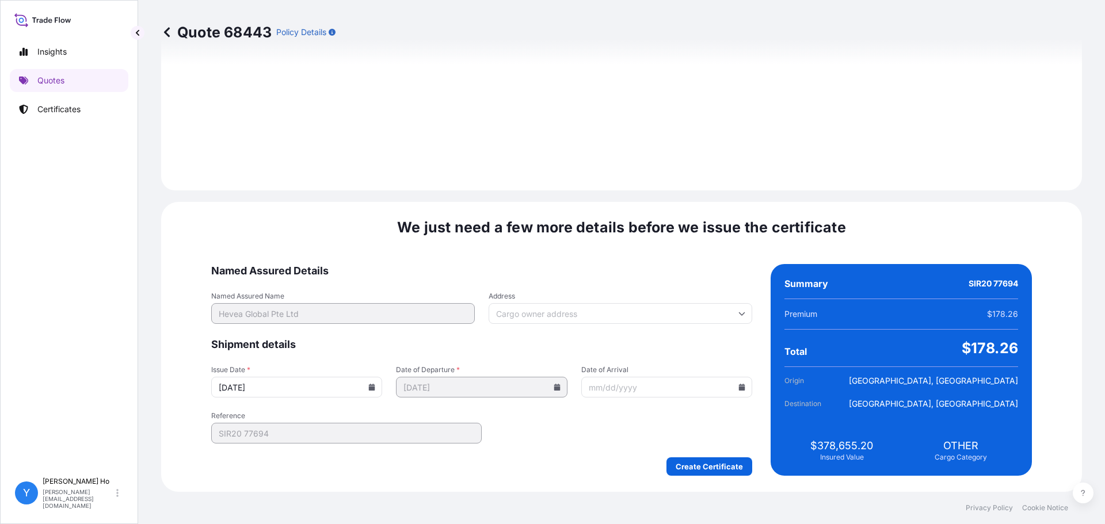
click at [375, 387] on icon at bounding box center [372, 387] width 6 height 7
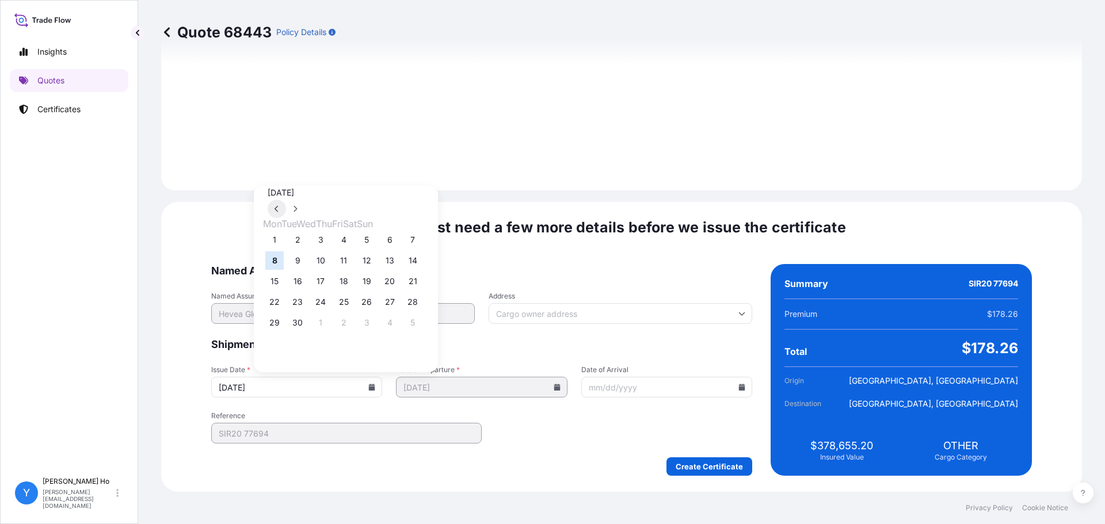
click at [279, 205] on icon at bounding box center [276, 208] width 5 height 7
click at [375, 331] on button "29" at bounding box center [366, 323] width 18 height 18
type input "[DATE]"
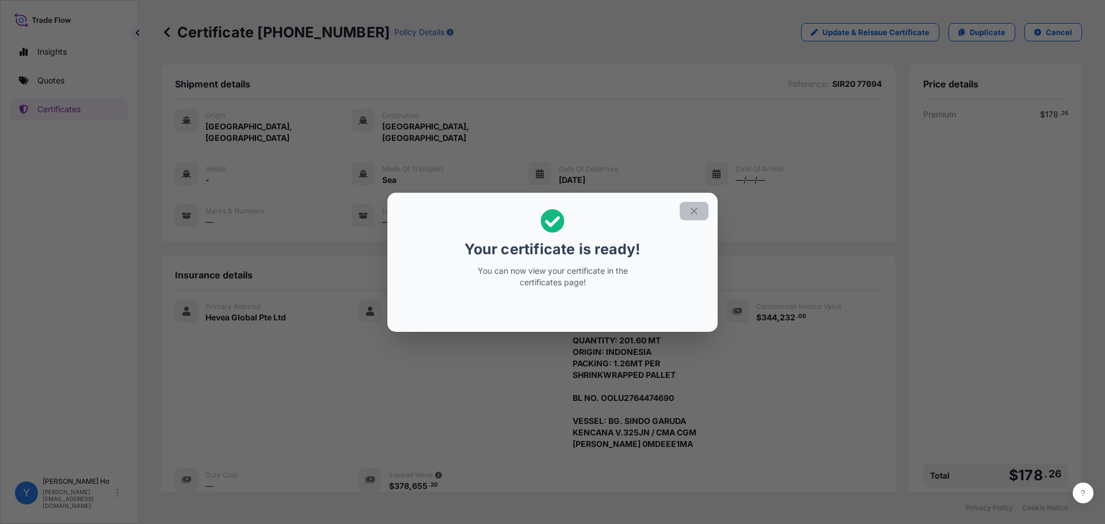
click at [692, 210] on icon "button" at bounding box center [694, 211] width 10 height 10
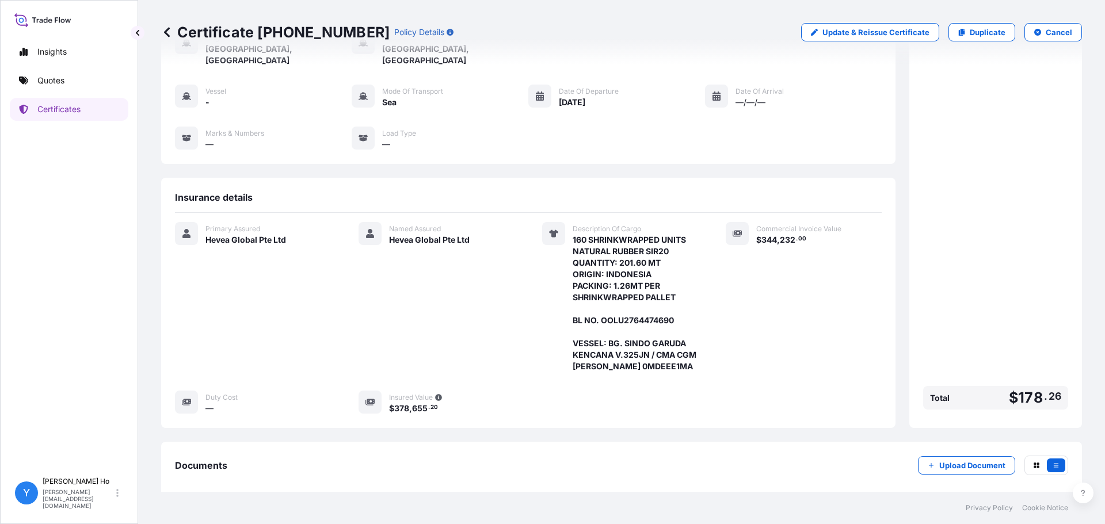
scroll to position [135, 0]
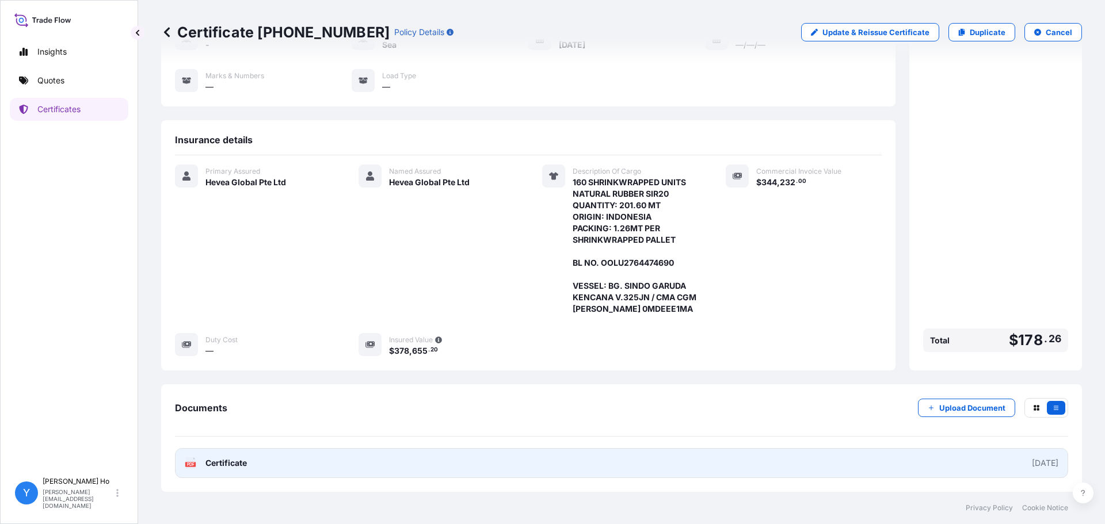
click at [414, 463] on link "PDF Certificate [DATE]" at bounding box center [621, 463] width 893 height 30
